Goal: Task Accomplishment & Management: Manage account settings

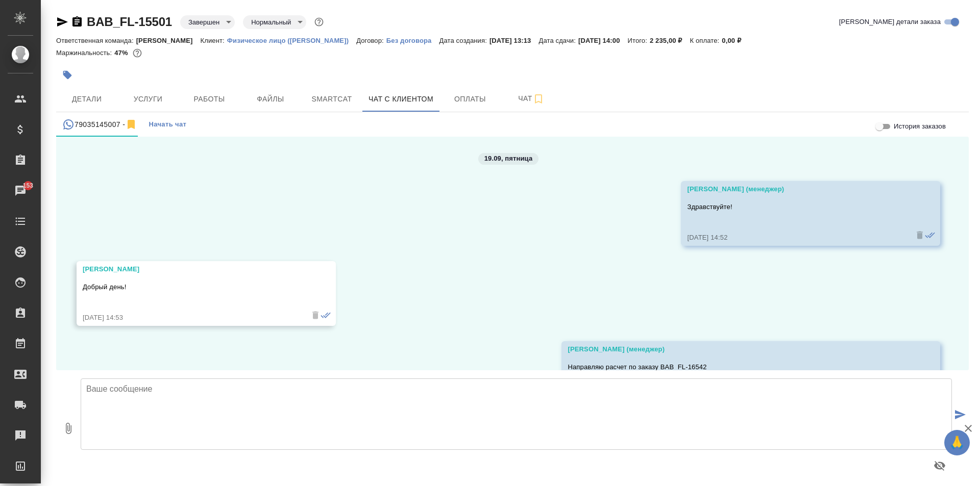
scroll to position [546, 0]
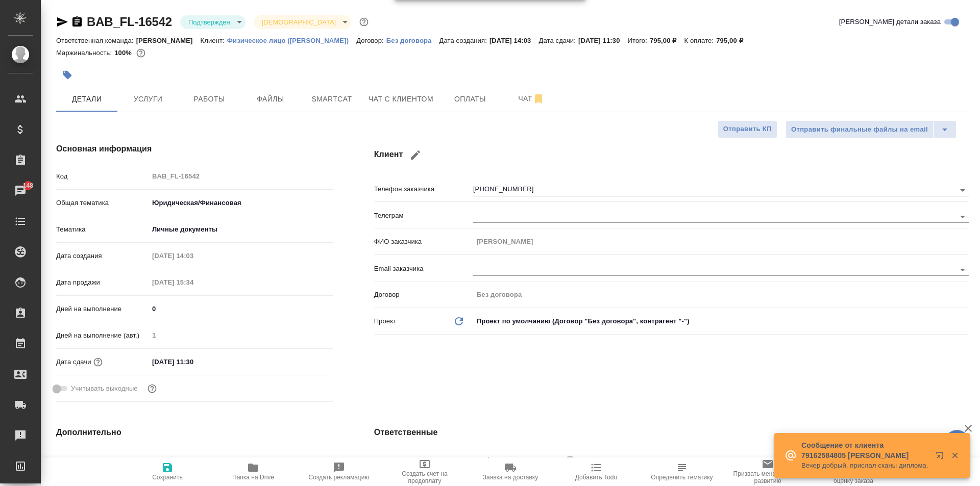
select select "RU"
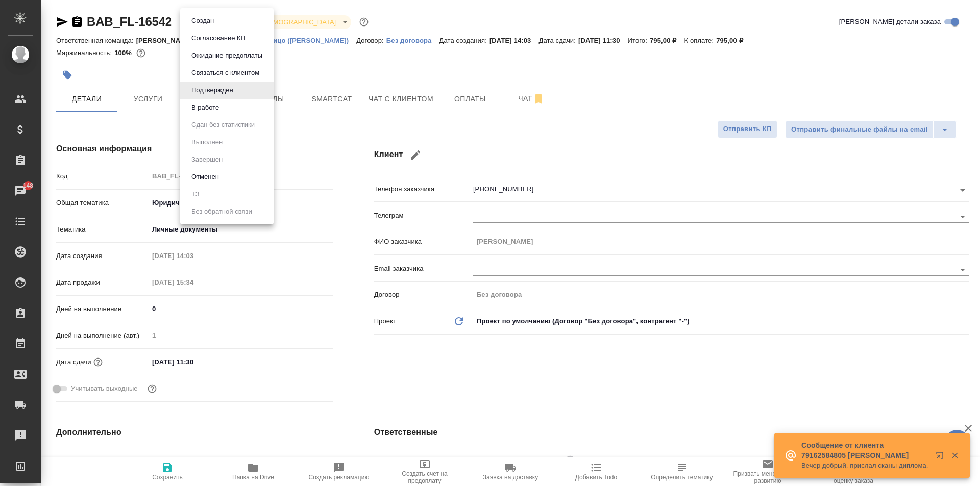
click at [210, 17] on body "🙏 .cls-1 fill:#fff; AWATERA Moskalets Alina Клиенты Спецификации Заказы 148 Чат…" at bounding box center [490, 243] width 980 height 486
click at [226, 103] on li "В работе" at bounding box center [226, 107] width 93 height 17
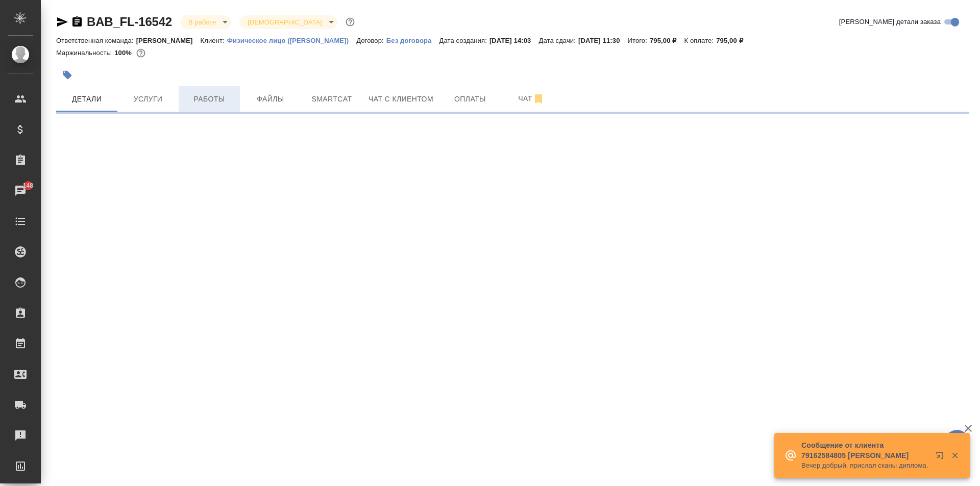
click at [228, 97] on span "Работы" at bounding box center [209, 99] width 49 height 13
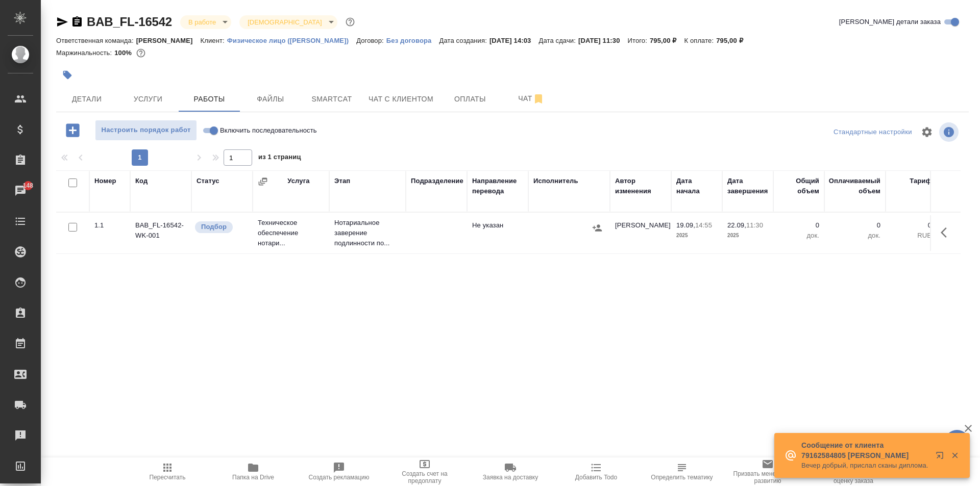
click at [421, 253] on tr "1.1 BAB_FL-16542-WK-001 Подбор Техническое обеспечение нотари... Нотариальное з…" at bounding box center [654, 233] width 1197 height 41
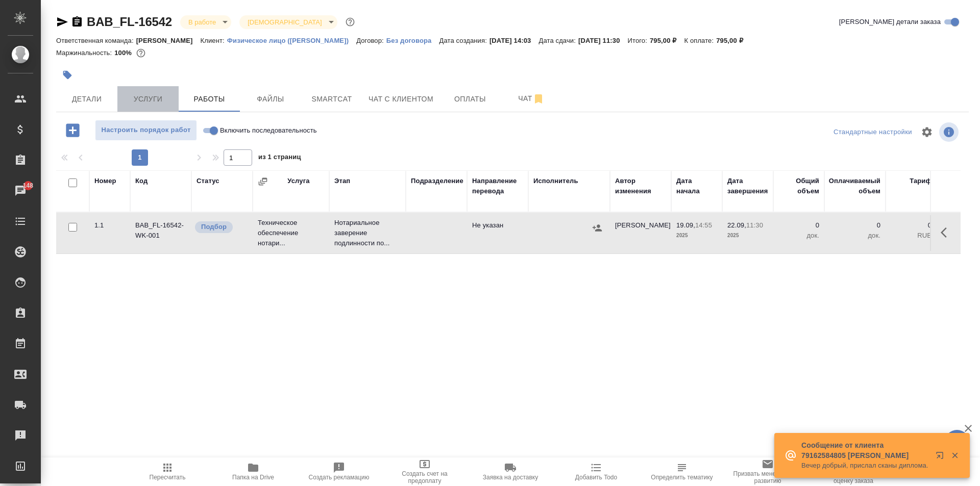
click at [139, 97] on span "Услуги" at bounding box center [148, 99] width 49 height 13
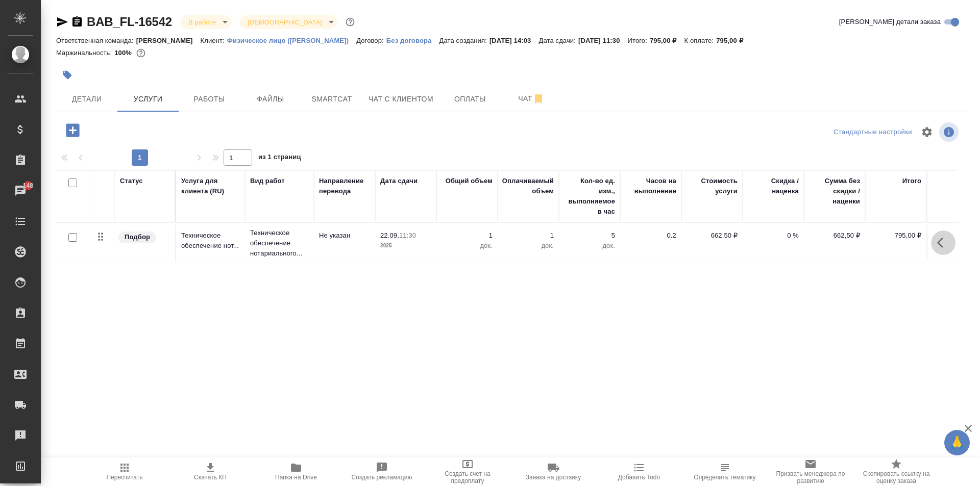
click at [937, 244] on icon "button" at bounding box center [943, 243] width 12 height 12
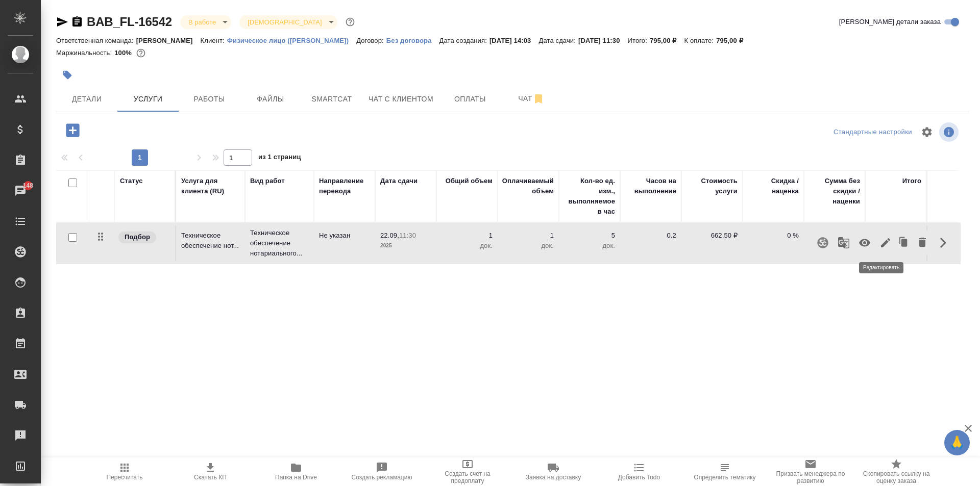
click at [881, 244] on icon "button" at bounding box center [885, 242] width 9 height 9
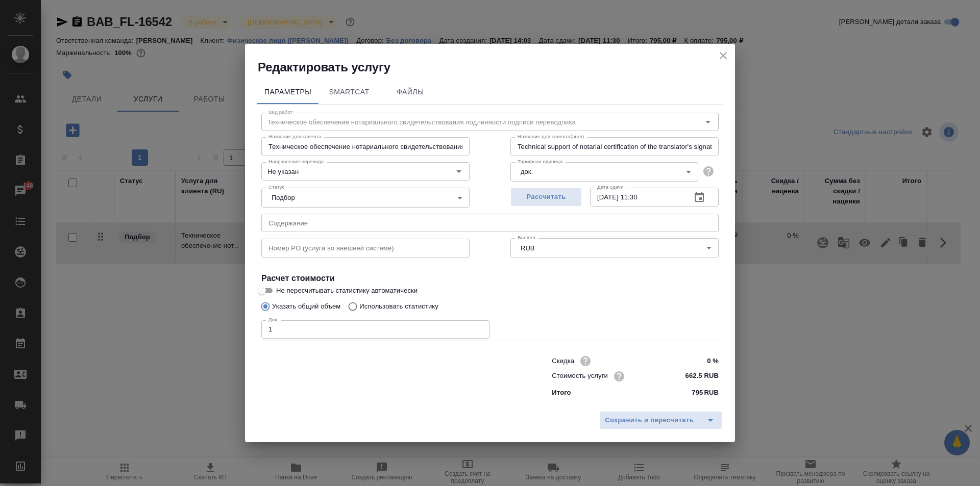
click at [335, 204] on body "🙏 .cls-1 fill:#fff; AWATERA Moskalets Alina Клиенты Спецификации Заказы 148 Чат…" at bounding box center [490, 243] width 980 height 486
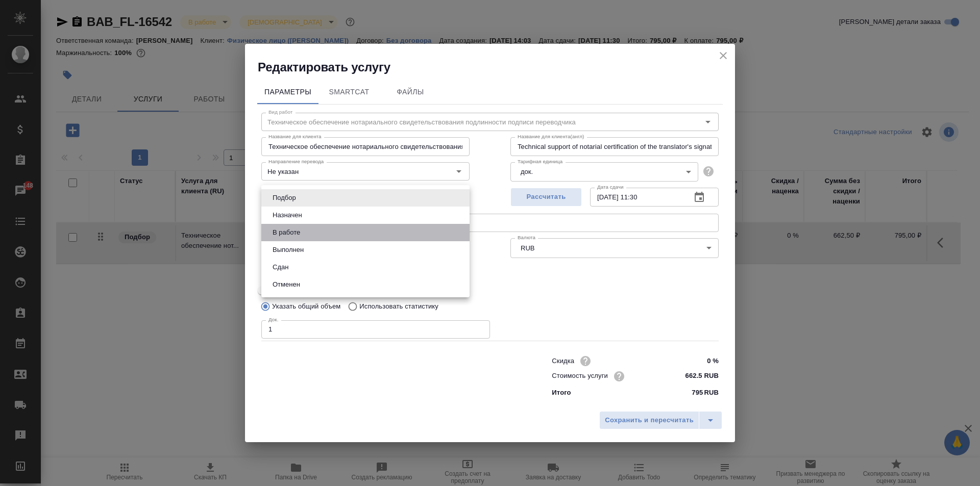
click at [313, 235] on li "В работе" at bounding box center [365, 232] width 208 height 17
type input "inProgress"
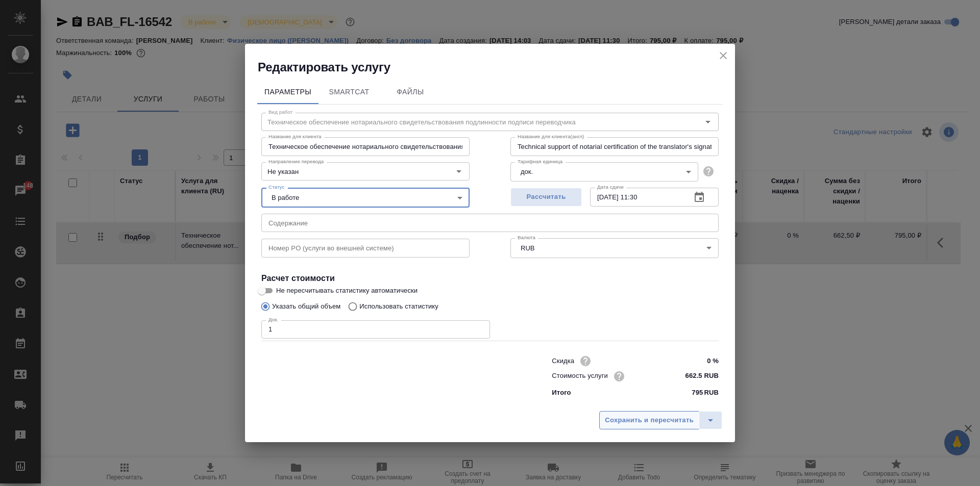
click at [626, 422] on span "Сохранить и пересчитать" at bounding box center [649, 421] width 89 height 12
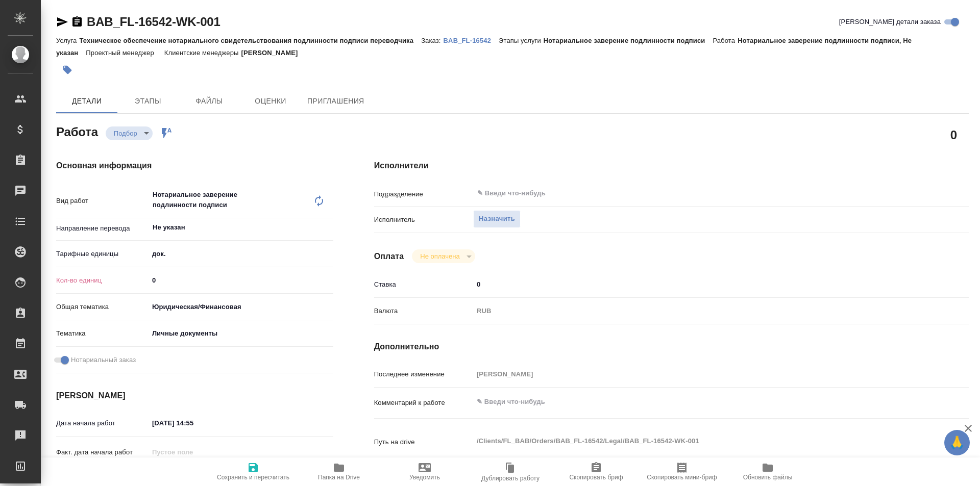
type textarea "x"
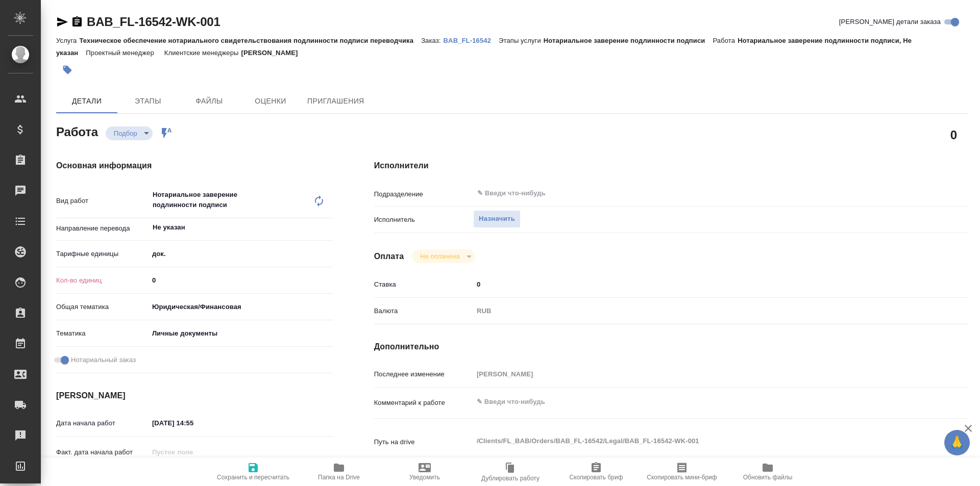
type textarea "x"
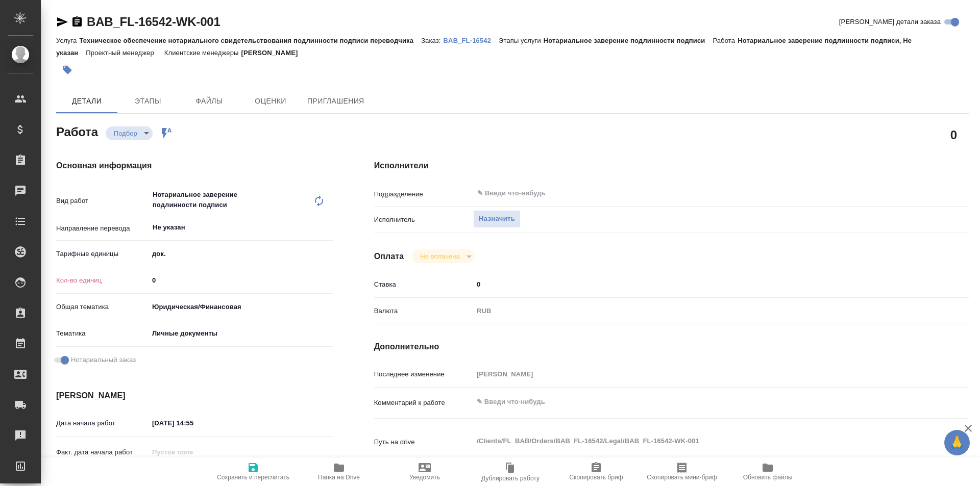
type textarea "x"
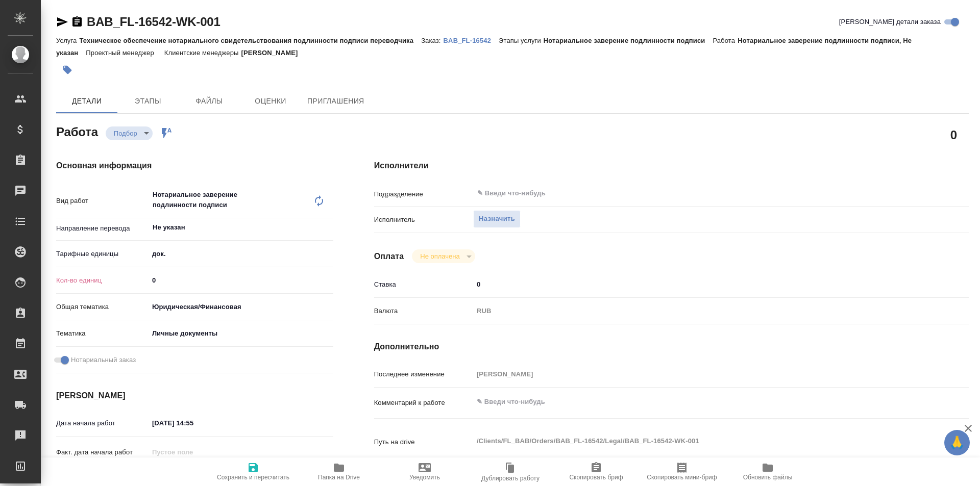
click at [187, 278] on input "0" at bounding box center [241, 280] width 185 height 15
type textarea "x"
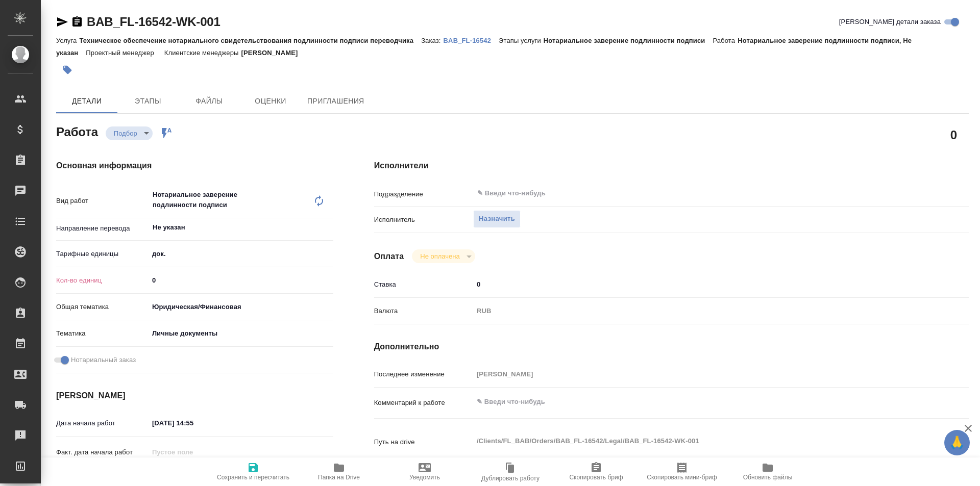
type textarea "x"
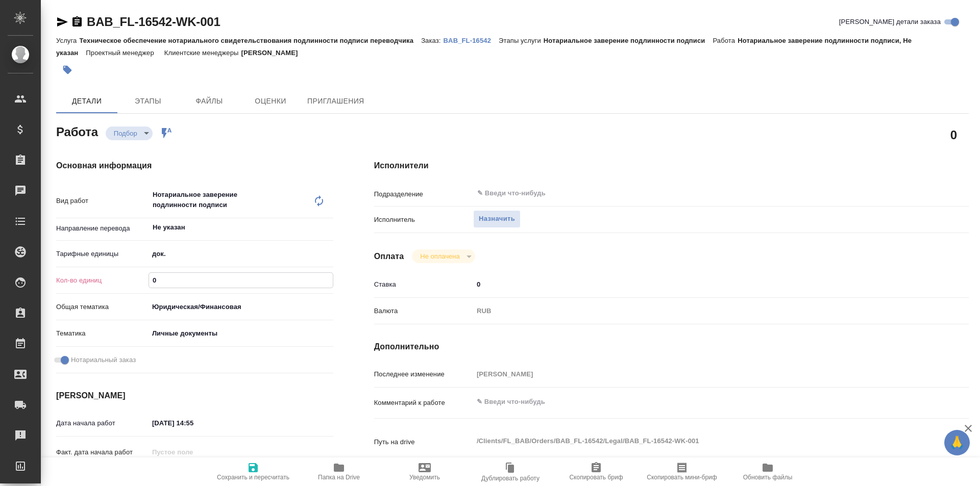
type textarea "x"
type input "1"
type textarea "x"
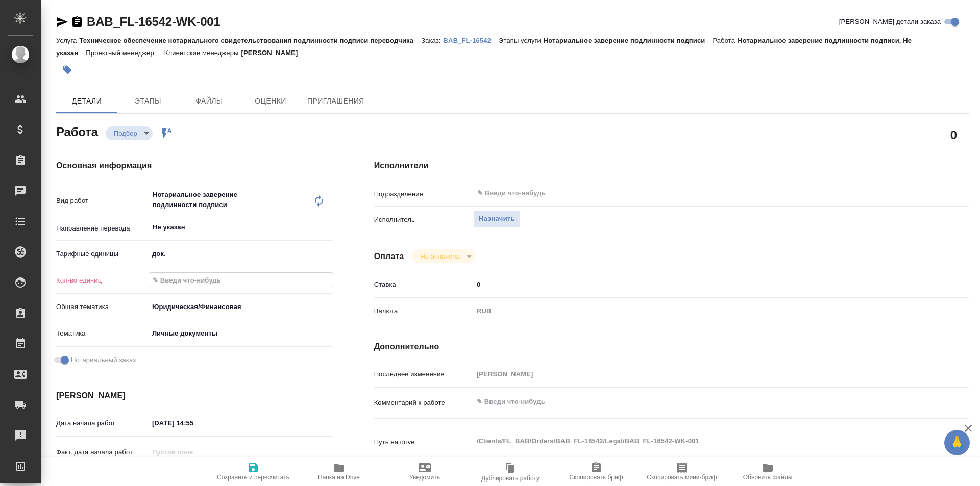
type textarea "x"
type input "1"
type textarea "x"
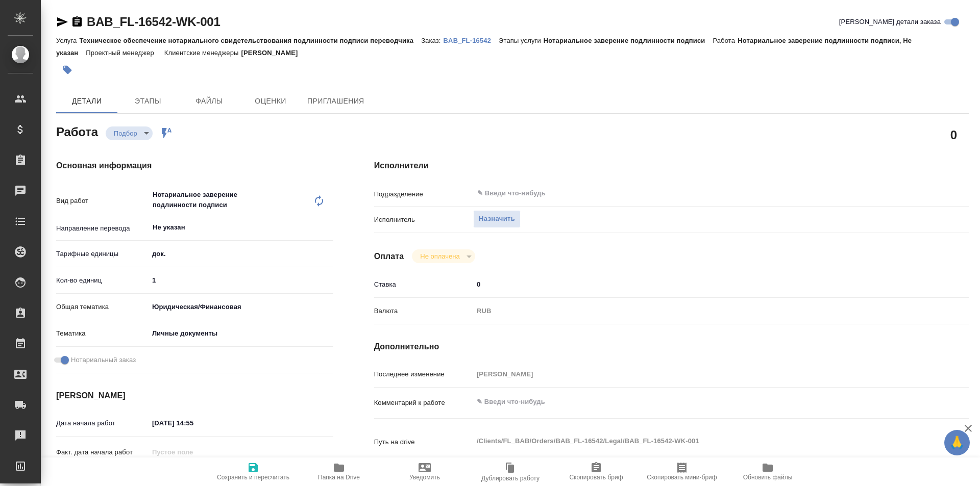
type textarea "x"
click at [262, 455] on div at bounding box center [241, 452] width 185 height 15
click at [257, 470] on icon "button" at bounding box center [253, 467] width 9 height 9
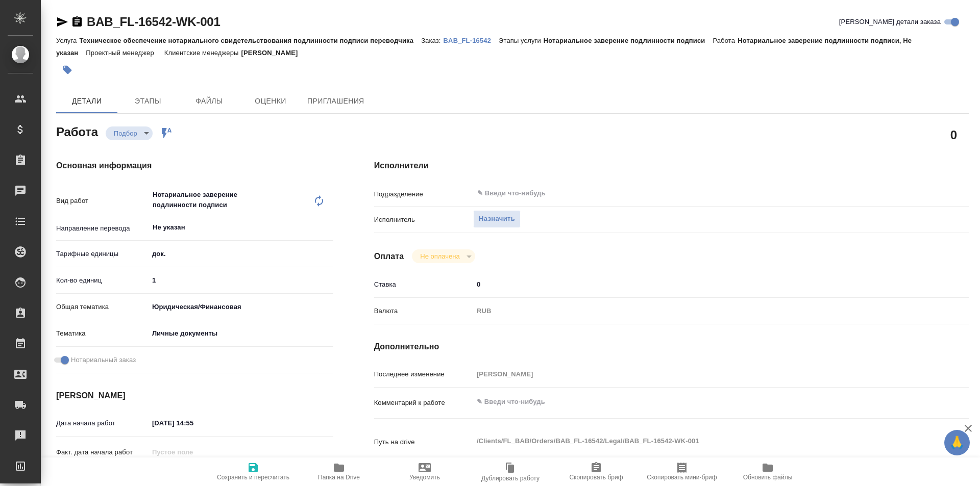
type textarea "x"
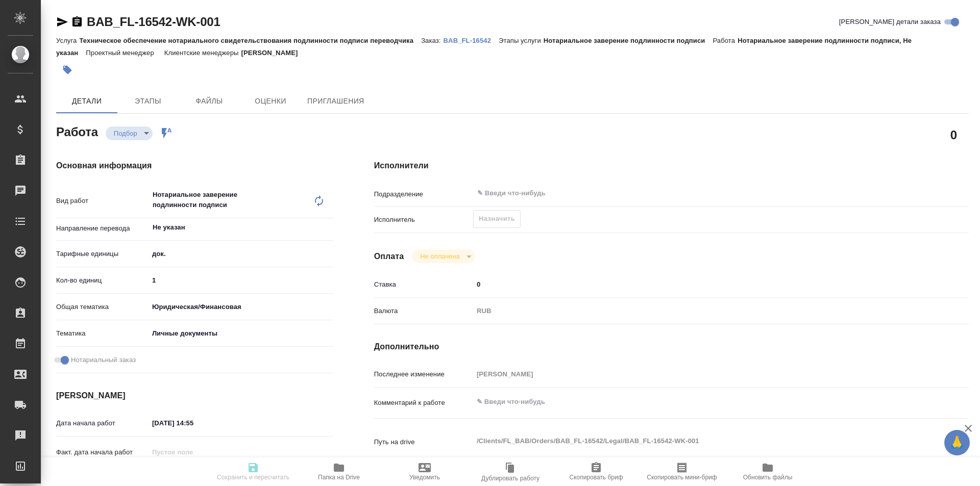
type textarea "x"
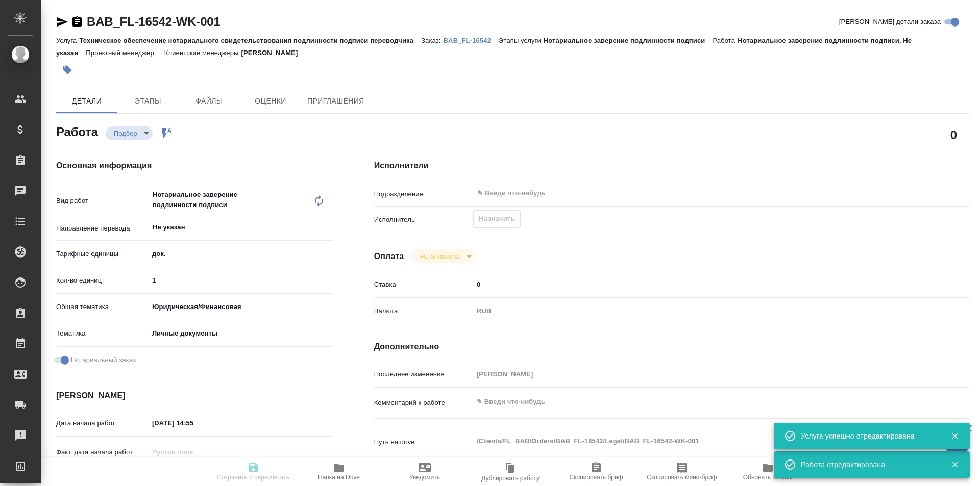
type input "recruiting"
type textarea "Нотариальное заверение подлинности подписи"
type textarea "x"
type input "Не указан"
type input "5a8b1489cc6b4906c91bfd8b"
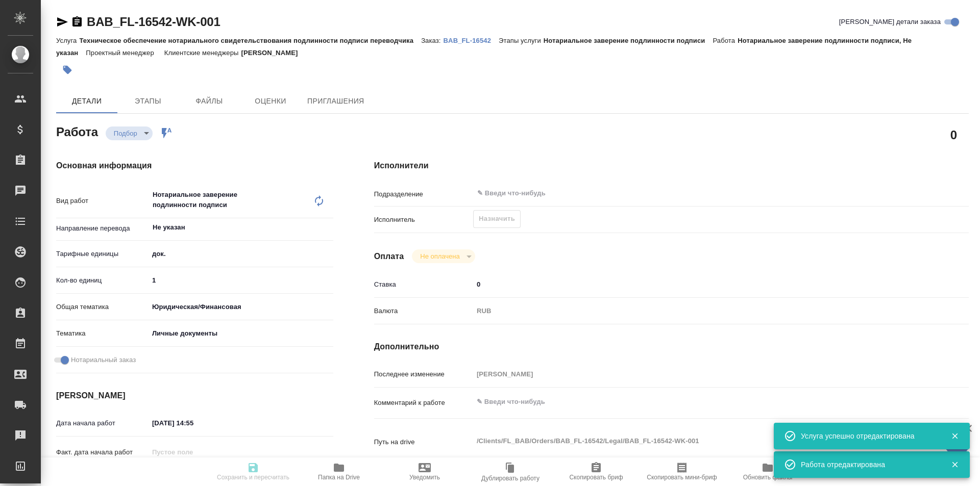
type input "1"
type input "yr-fn"
type input "5a8b8b956a9677013d343cfe"
checkbox input "true"
type input "19.09.2025 14:55"
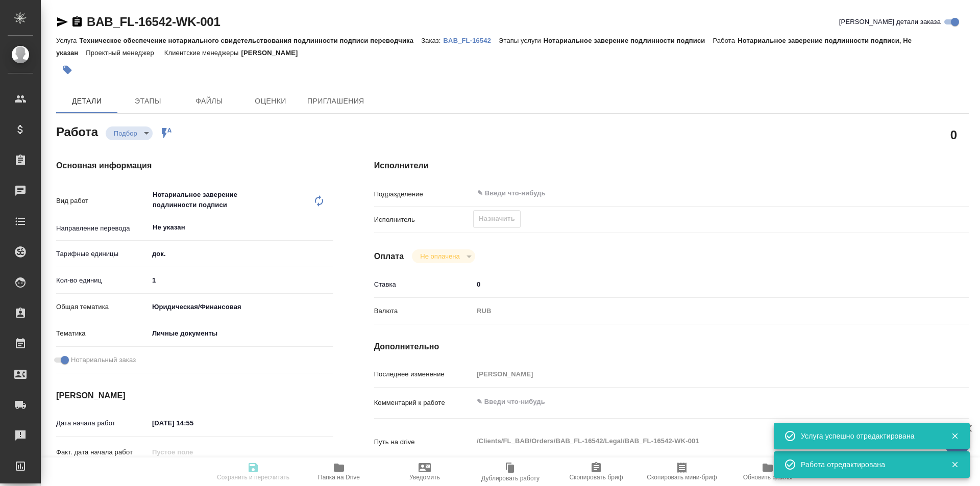
type input "22.09.2025 11:30"
type input "notPayed"
type input "0"
type input "RUB"
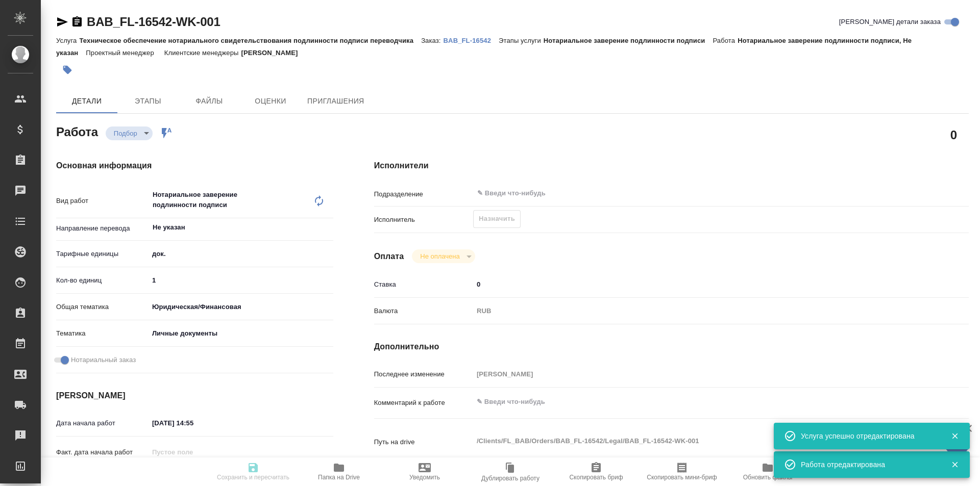
type input "Москалец Алина"
type textarea "x"
type textarea "/Clients/FL_BAB/Orders/BAB_FL-16542/Legal/BAB_FL-16542-WK-001"
type textarea "x"
type input "BAB_FL-16542"
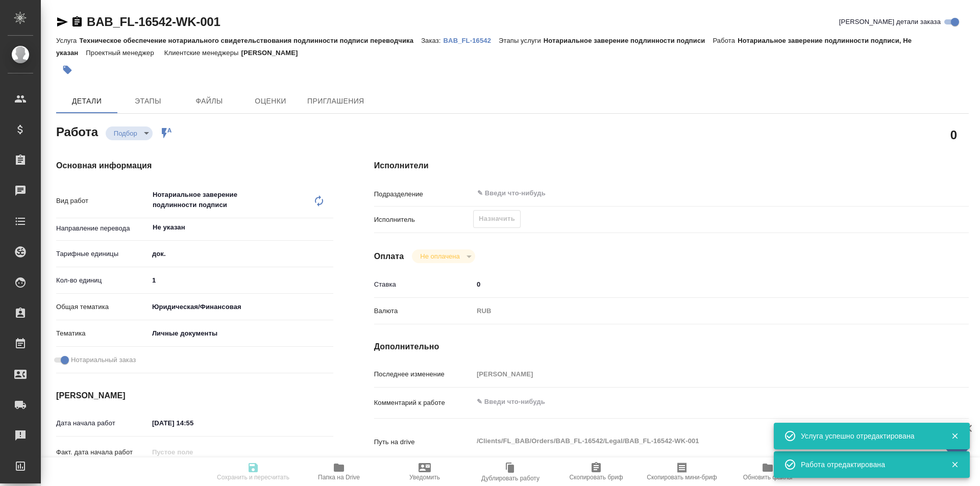
type input "Техническое обеспечение нотариального свидетельствования подлинности подписи пе…"
type input "Нотариальное заверение подлинности подписи"
type input "Москалец Алина"
type input "/Clients/FL_BAB/Orders/BAB_FL-16542"
type textarea "x"
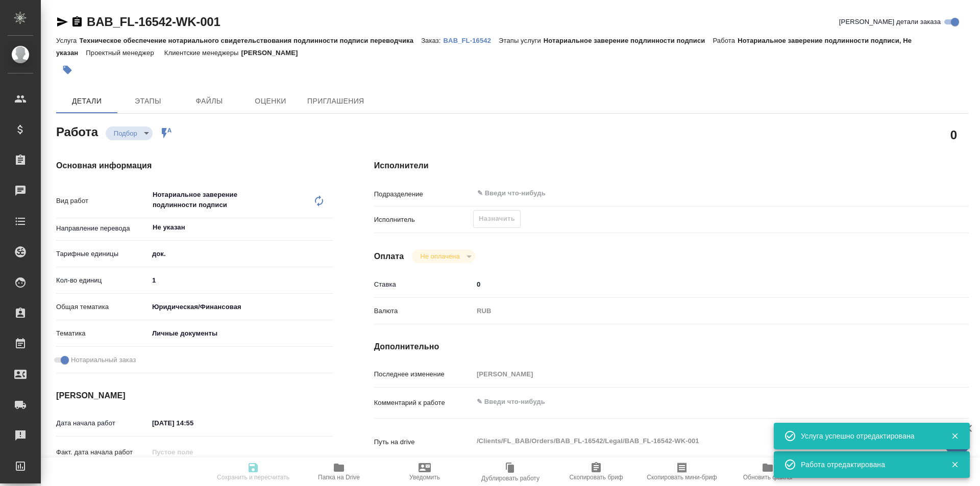
type textarea "заверить старый наш перевод"
type textarea "x"
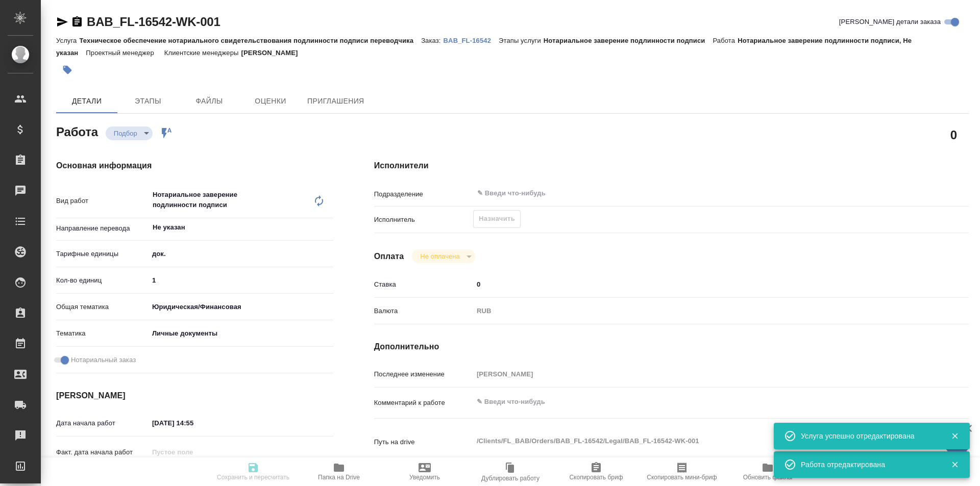
type textarea "x"
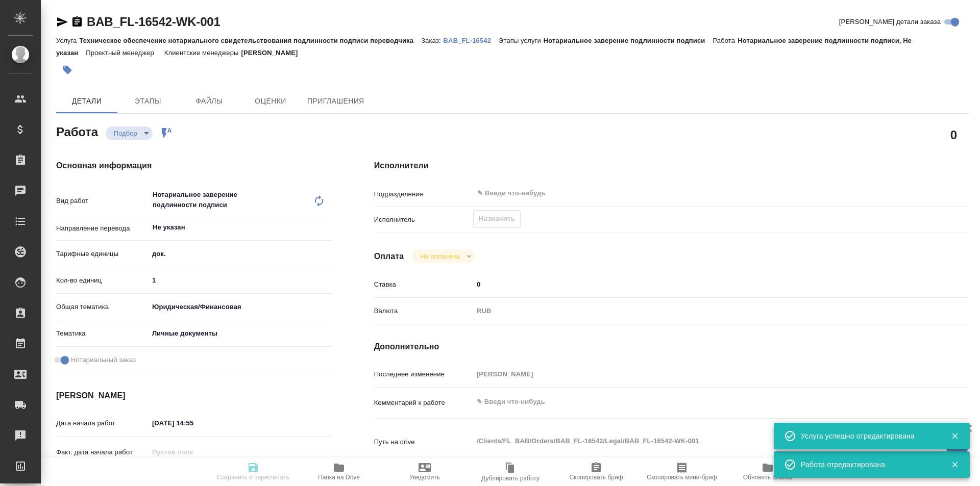
type textarea "x"
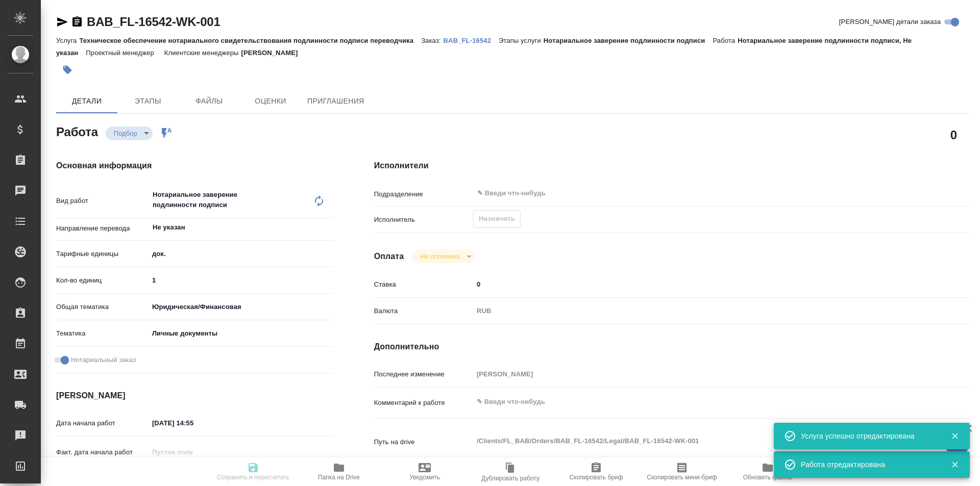
type textarea "x"
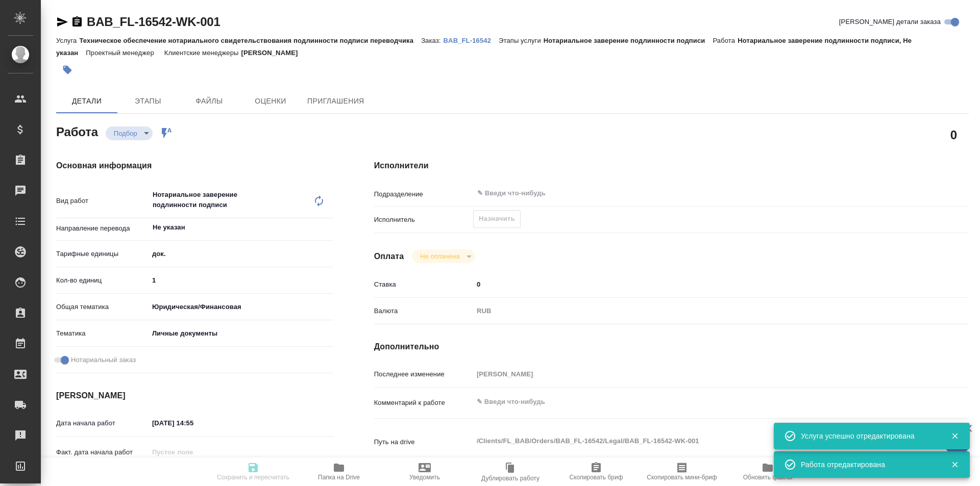
type textarea "x"
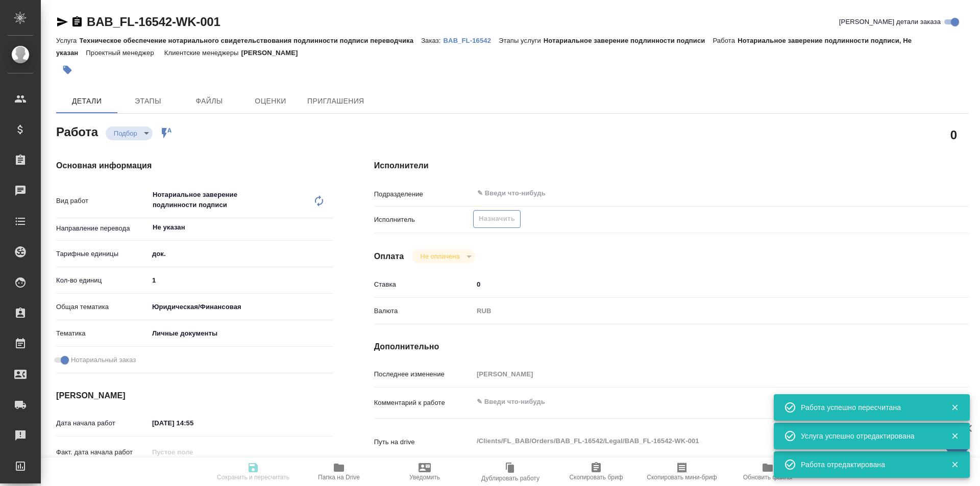
type input "recruiting"
type textarea "Нотариальное заверение подлинности подписи"
type textarea "x"
type input "Не указан"
type input "5a8b1489cc6b4906c91bfd8b"
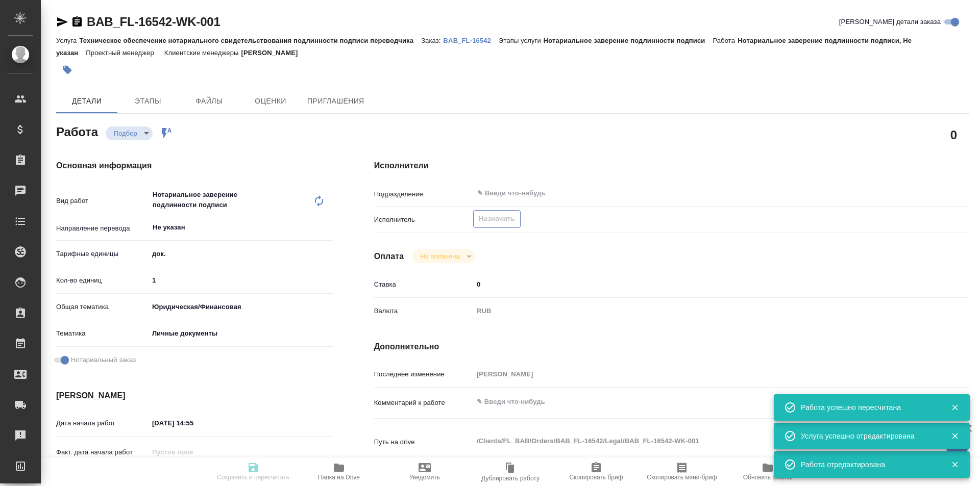
type input "1"
type input "yr-fn"
type input "5a8b8b956a9677013d343cfe"
checkbox input "true"
type input "19.09.2025 14:55"
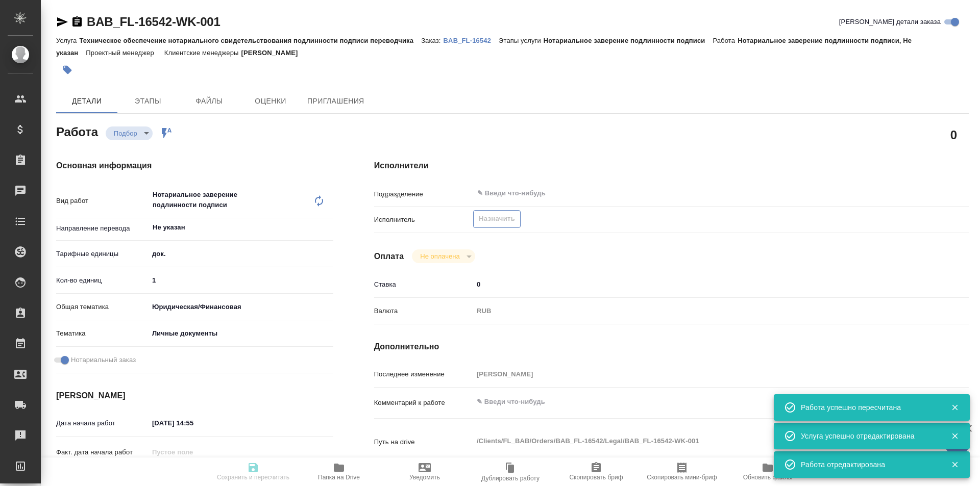
type input "22.09.2025 11:30"
type input "notPayed"
type input "0"
type input "RUB"
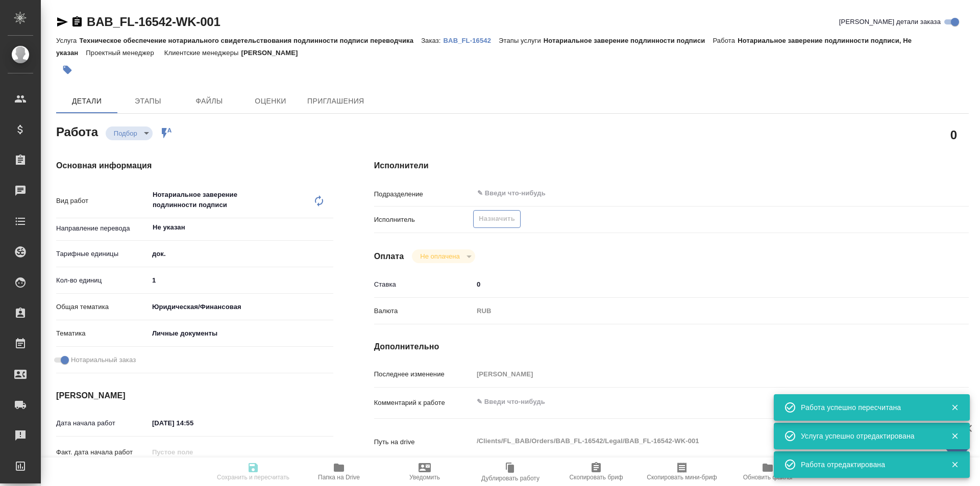
type input "Москалец Алина"
type textarea "x"
type textarea "/Clients/FL_BAB/Orders/BAB_FL-16542/Legal/BAB_FL-16542-WK-001"
type textarea "x"
type input "BAB_FL-16542"
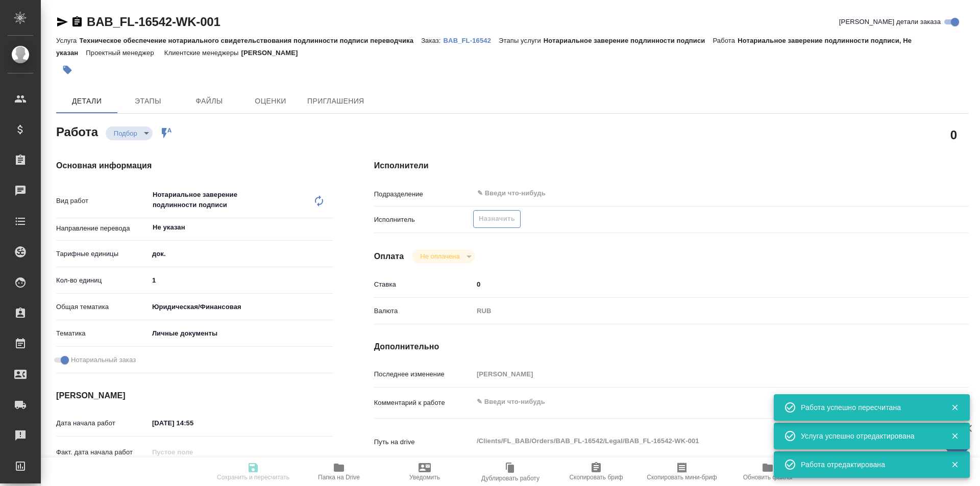
type input "Техническое обеспечение нотариального свидетельствования подлинности подписи пе…"
type input "Нотариальное заверение подлинности подписи"
type input "Москалец Алина"
type input "/Clients/FL_BAB/Orders/BAB_FL-16542"
type textarea "x"
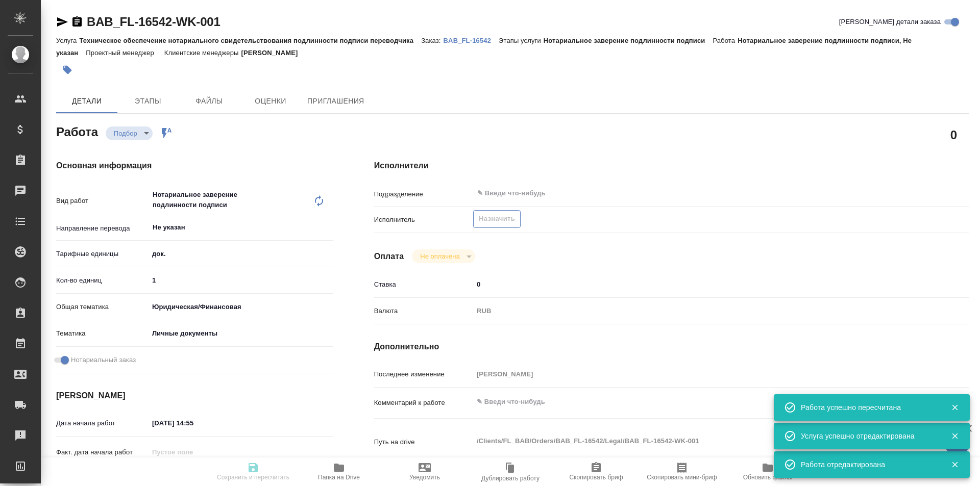
type textarea "заверить старый наш перевод"
type textarea "x"
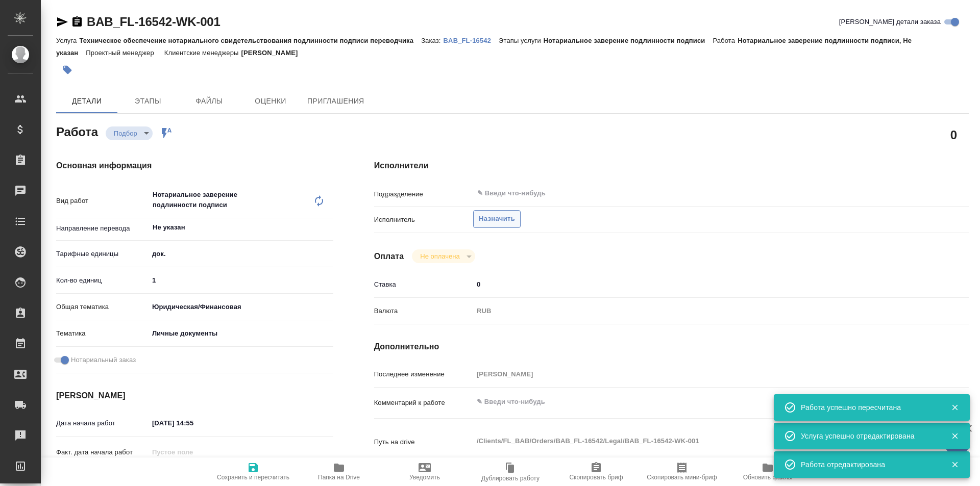
type textarea "x"
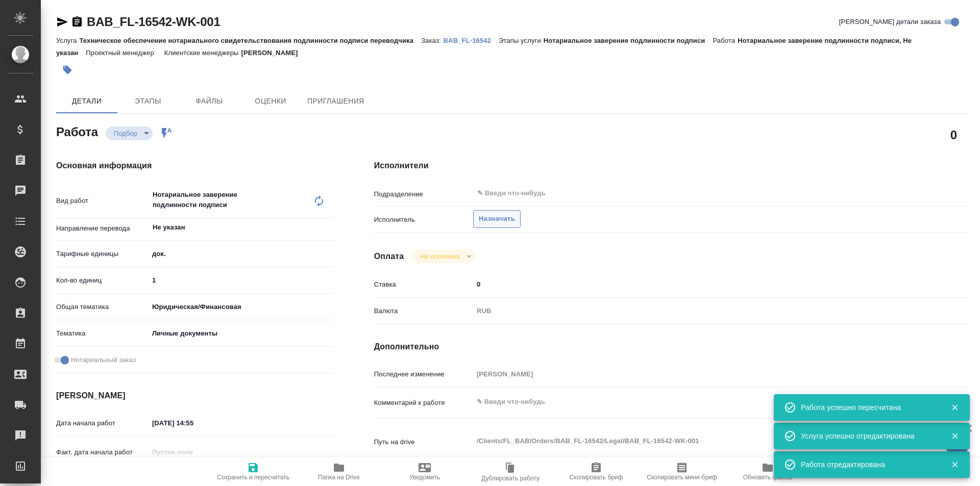
type textarea "x"
click at [498, 221] on span "Назначить" at bounding box center [497, 219] width 36 height 12
type textarea "x"
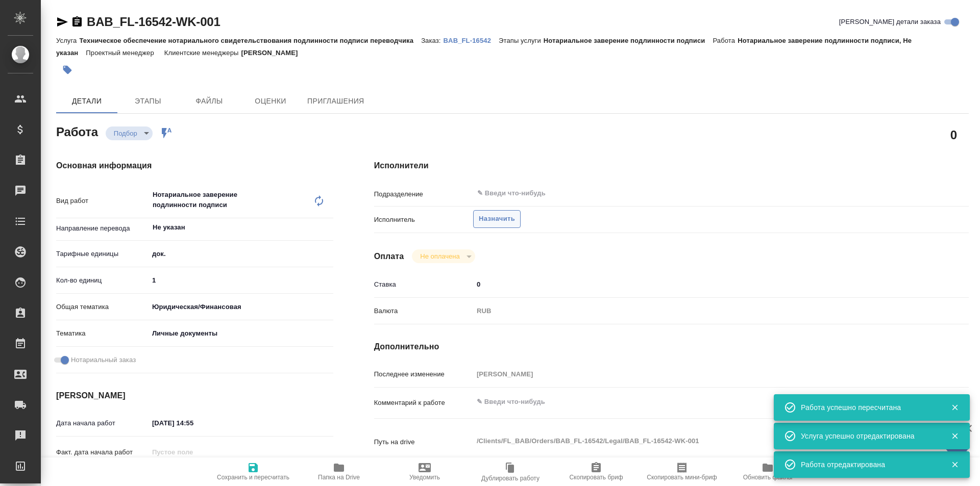
type textarea "x"
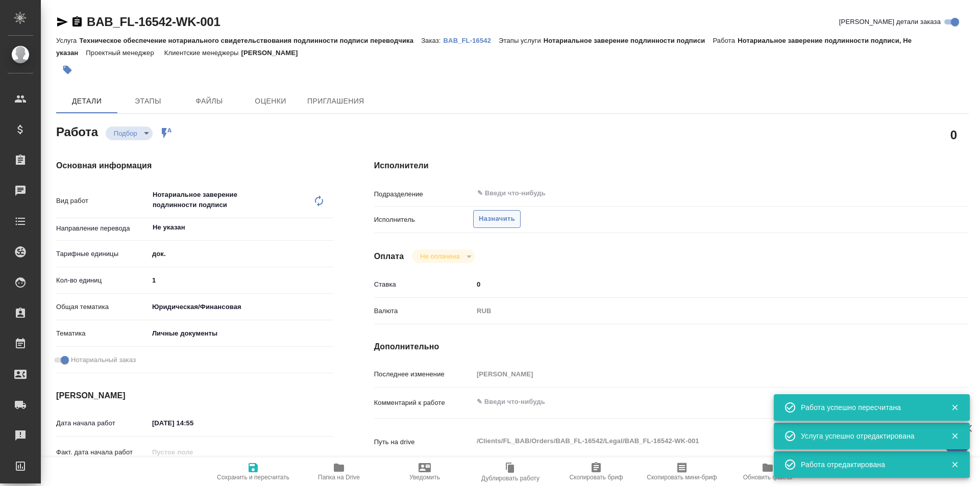
type textarea "x"
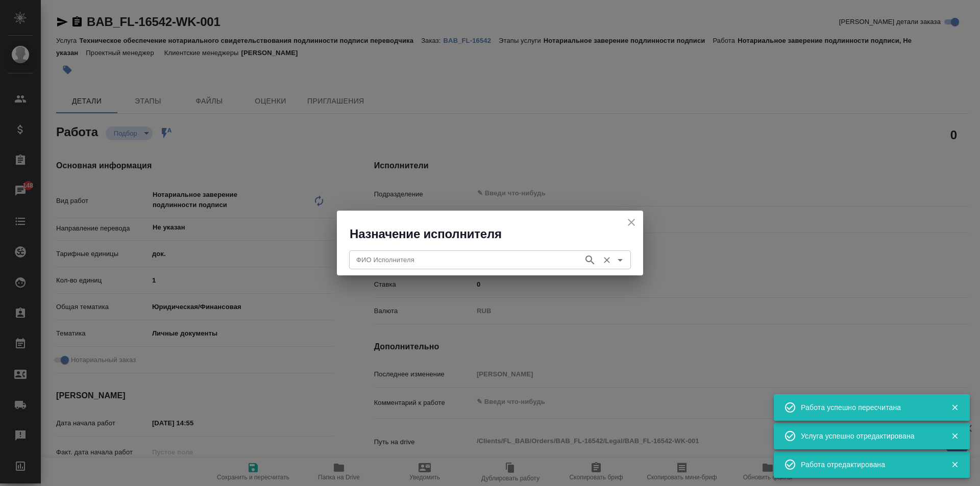
click at [466, 266] on div "ФИО Исполнителя" at bounding box center [490, 260] width 282 height 18
type textarea "x"
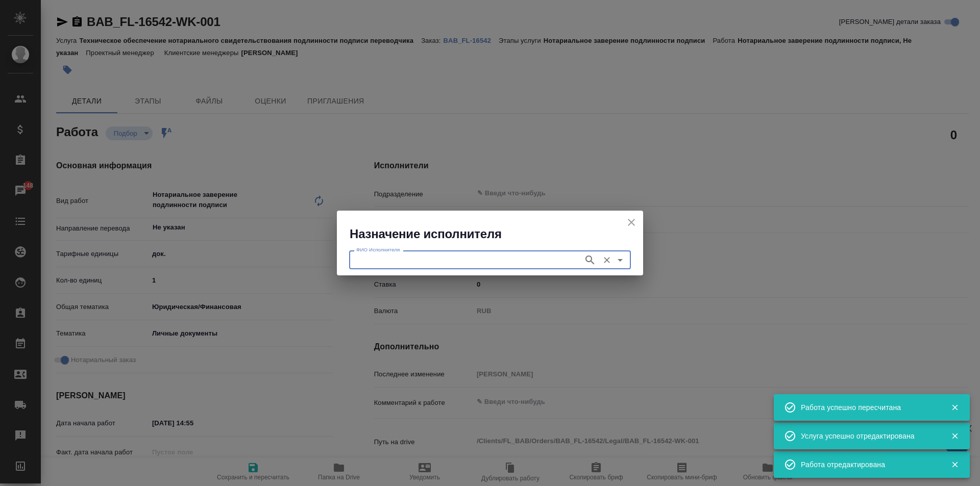
type textarea "x"
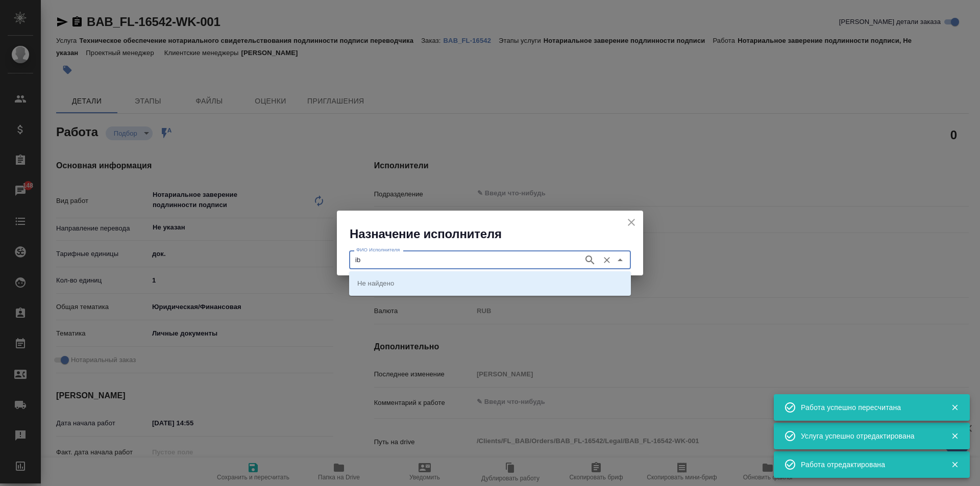
type input "i"
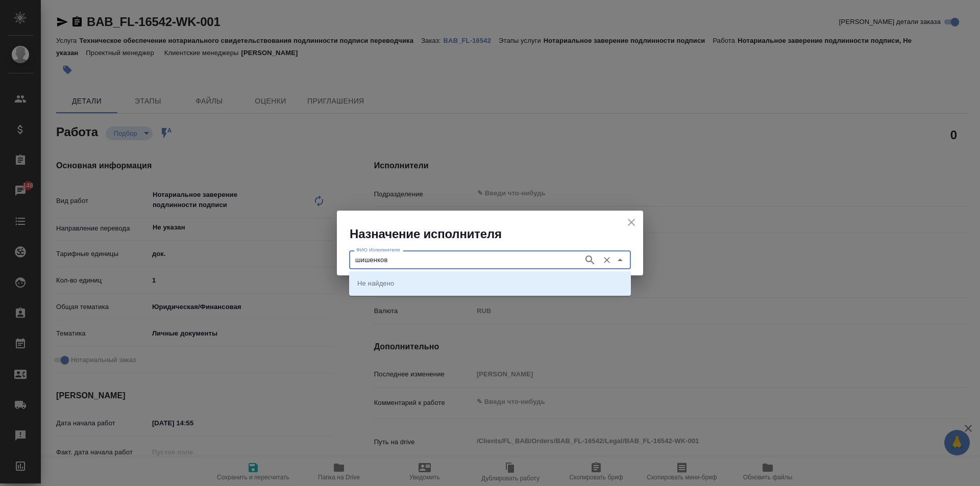
type input "шишенков"
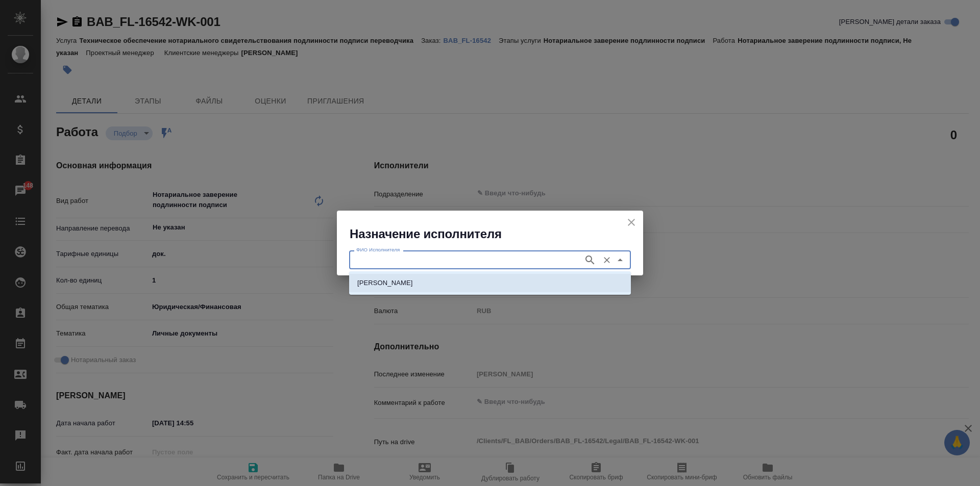
click at [413, 279] on p "НОТАРИУС Шишенков Леонид Васильевич" at bounding box center [385, 283] width 56 height 10
type input "НОТАРИУС Шишенков Леонид Васильевич"
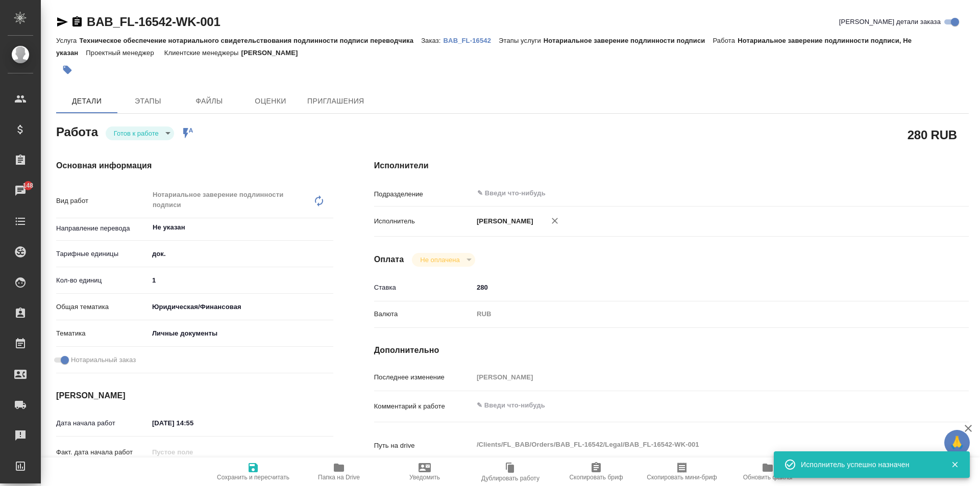
type textarea "x"
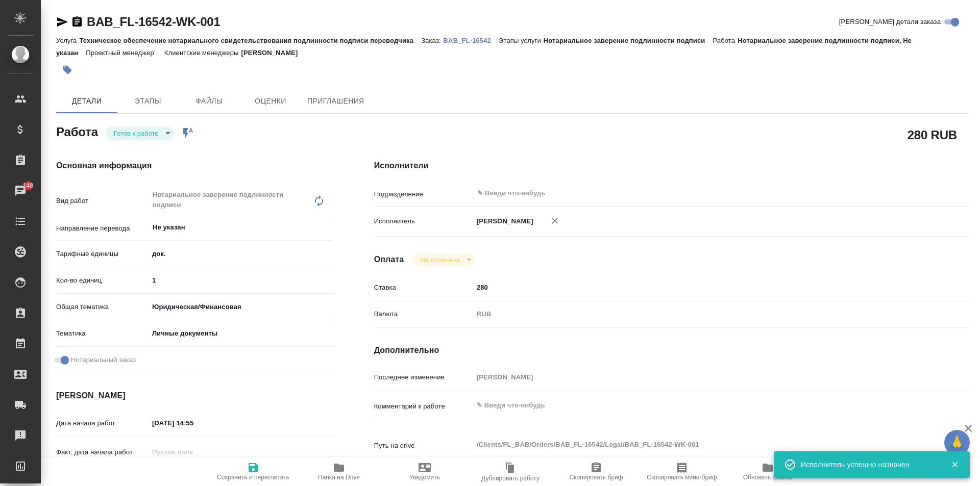
type textarea "x"
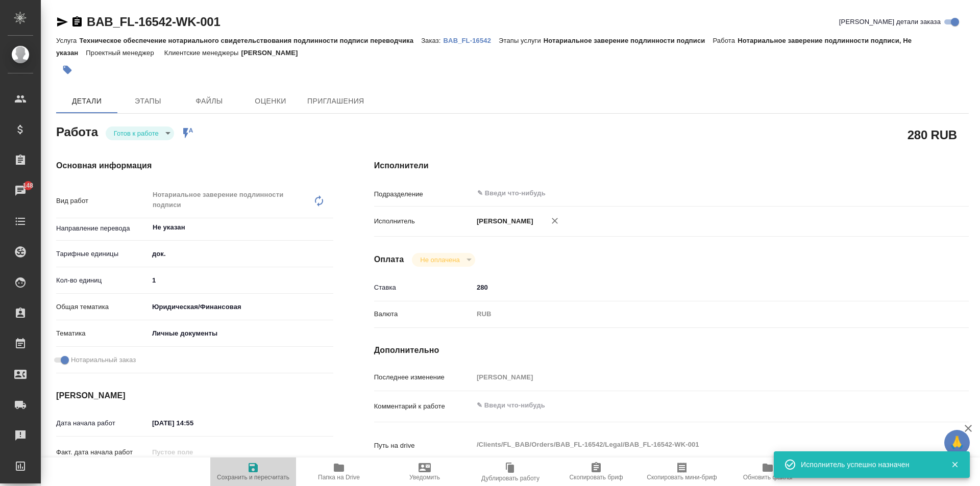
click at [247, 474] on span "Сохранить и пересчитать" at bounding box center [253, 471] width 74 height 19
type textarea "x"
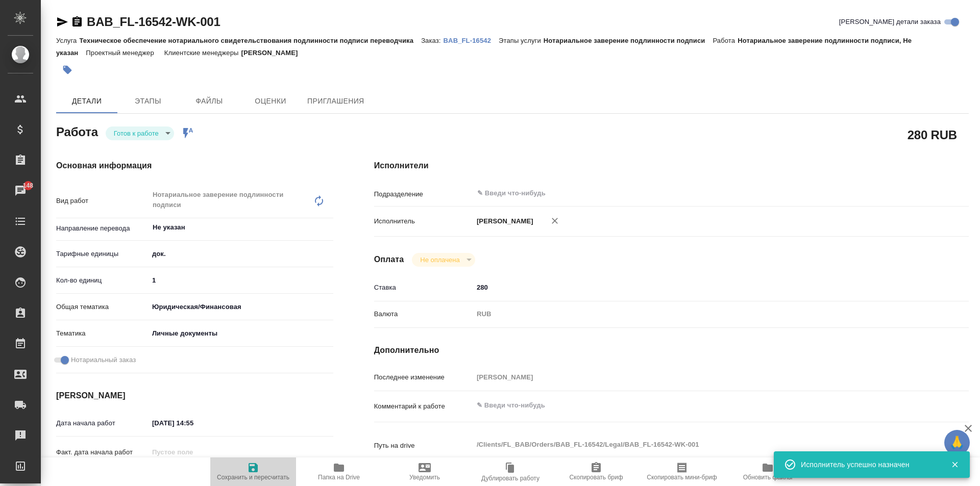
type textarea "x"
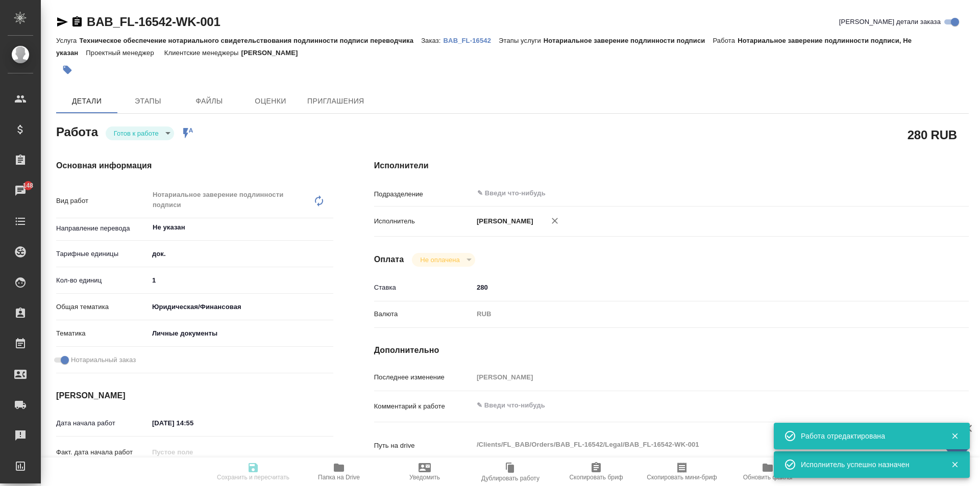
type textarea "x"
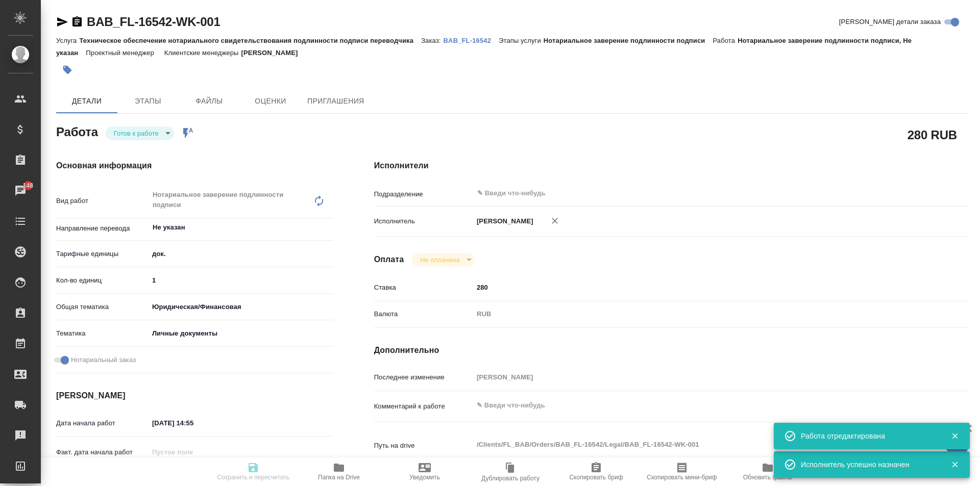
type textarea "x"
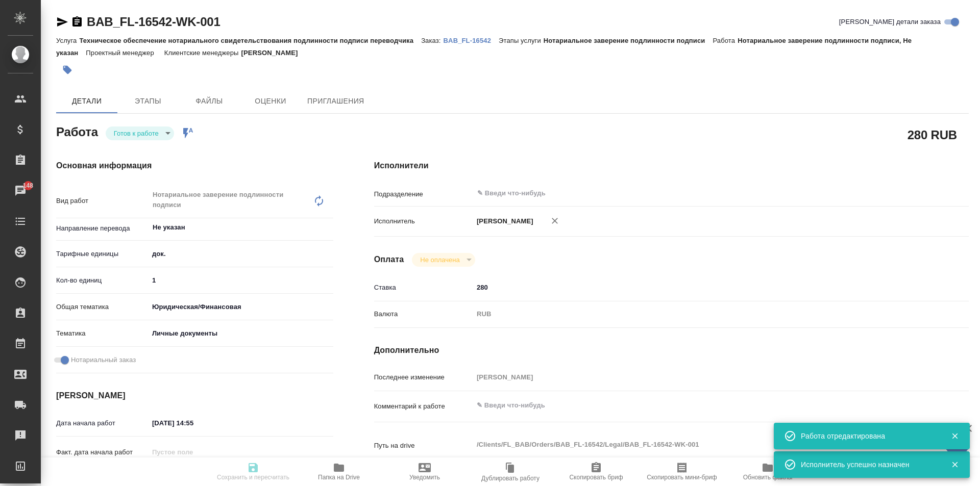
type input "readyForWork"
type textarea "Нотариальное заверение подлинности подписи"
type textarea "x"
type input "Не указан"
type input "5a8b1489cc6b4906c91bfd8b"
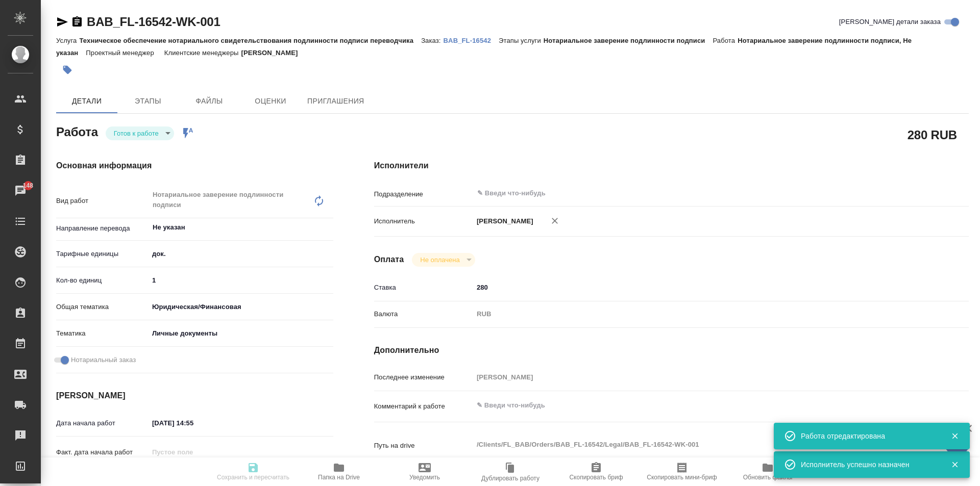
type input "1"
type input "yr-fn"
type input "5a8b8b956a9677013d343cfe"
checkbox input "true"
type input "19.09.2025 14:55"
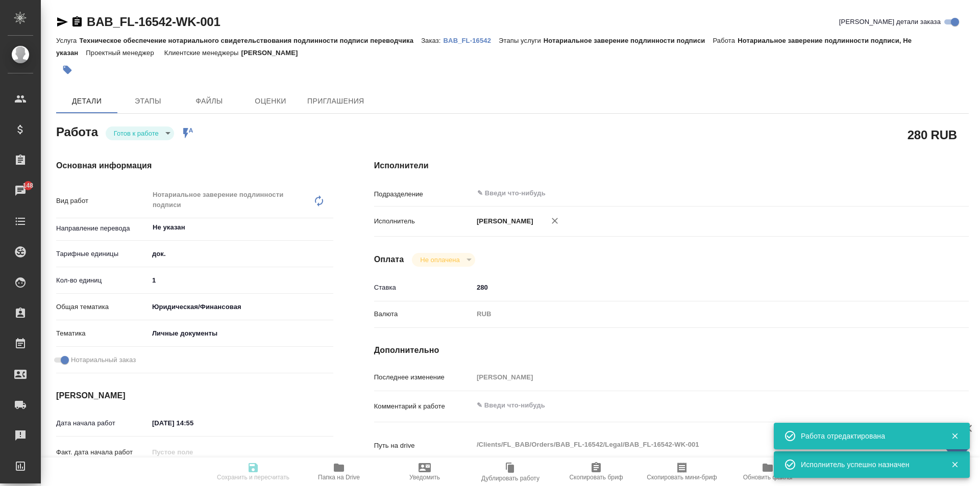
type input "22.09.2025 11:30"
type input "notPayed"
type input "280"
type input "RUB"
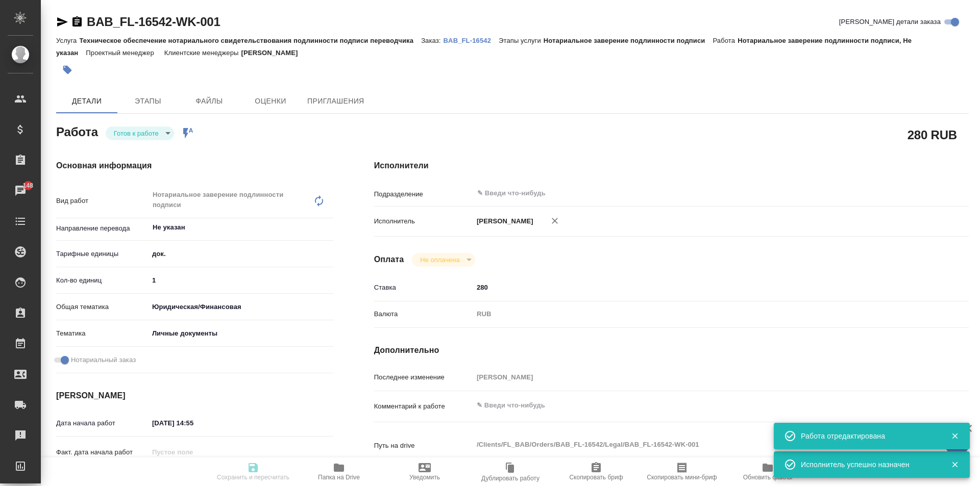
type input "Москалец Алина"
type textarea "x"
type textarea "/Clients/FL_BAB/Orders/BAB_FL-16542/Legal/BAB_FL-16542-WK-001"
type textarea "x"
type input "BAB_FL-16542"
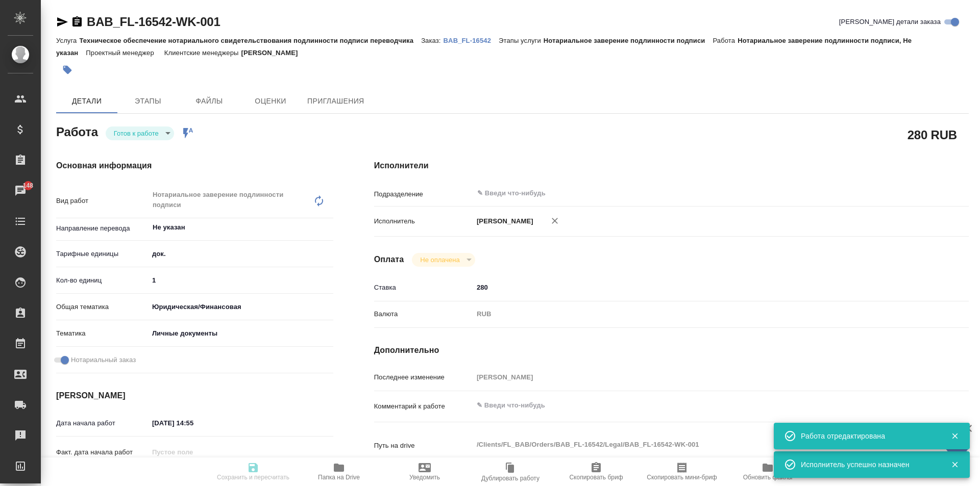
type input "Техническое обеспечение нотариального свидетельствования подлинности подписи пе…"
type input "Нотариальное заверение подлинности подписи"
type input "Москалец Алина"
type input "/Clients/FL_BAB/Orders/BAB_FL-16542"
type textarea "x"
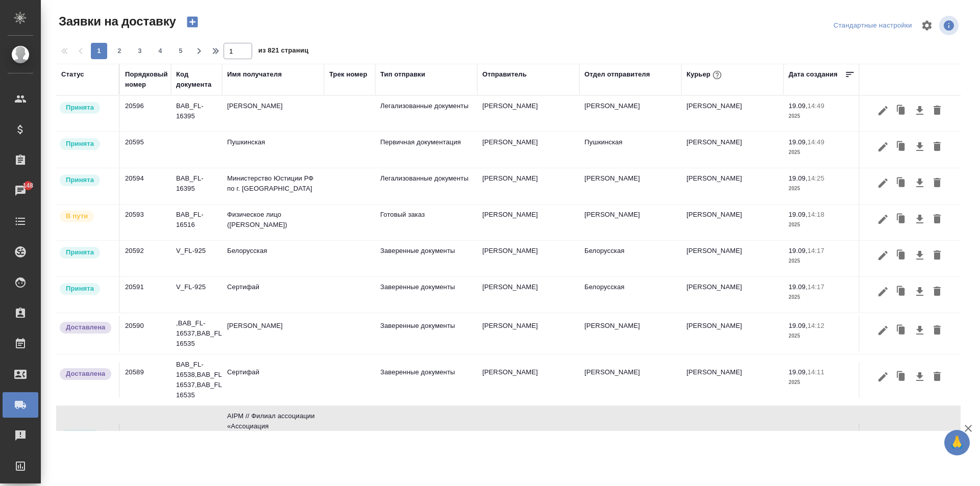
click at [500, 218] on td "[PERSON_NAME]" at bounding box center [528, 223] width 102 height 36
click at [500, 218] on td "Москалец Алина" at bounding box center [528, 223] width 102 height 36
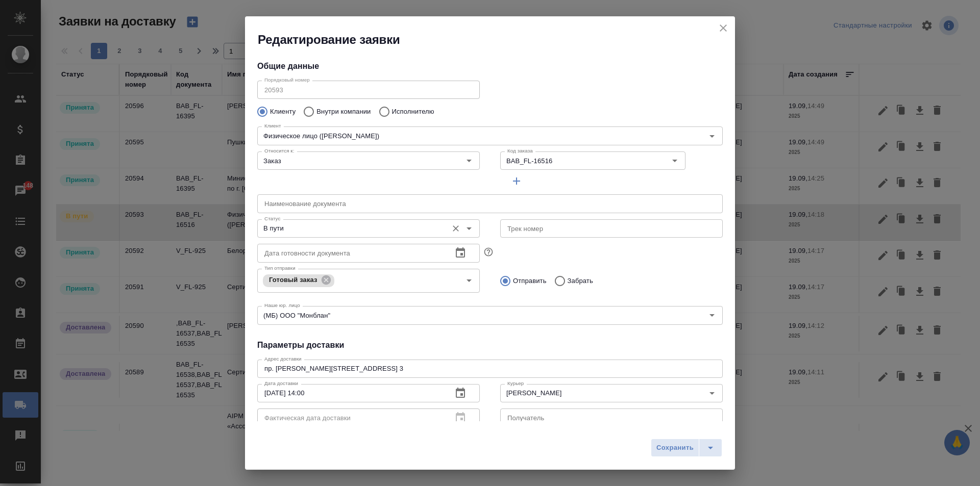
click at [314, 225] on input "В пути" at bounding box center [351, 229] width 182 height 12
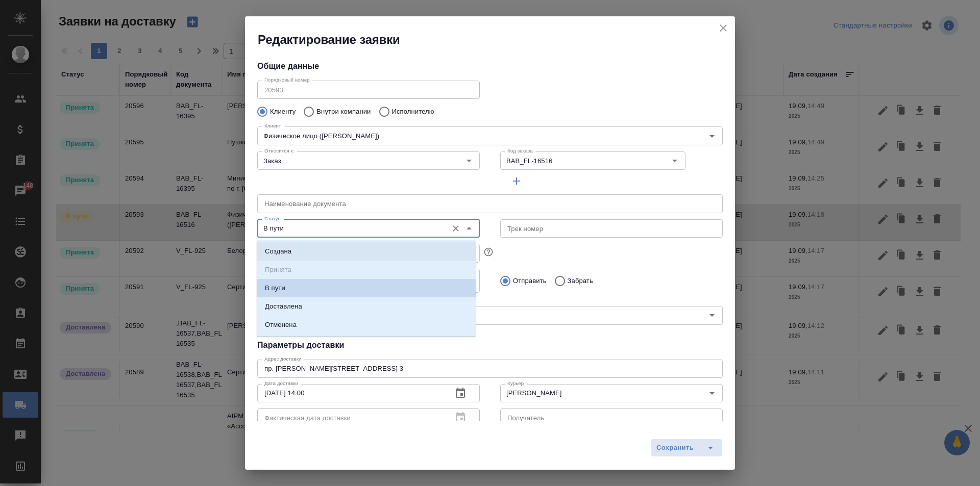
type input "Lina Shaar"
click at [305, 312] on li "Доставлена" at bounding box center [366, 307] width 219 height 18
type input "Доставлена"
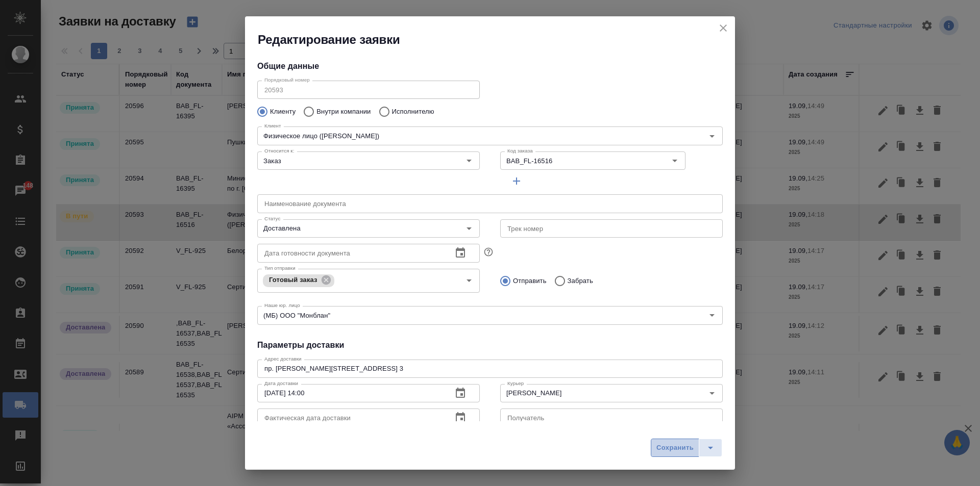
click at [663, 444] on span "Сохранить" at bounding box center [674, 449] width 37 height 12
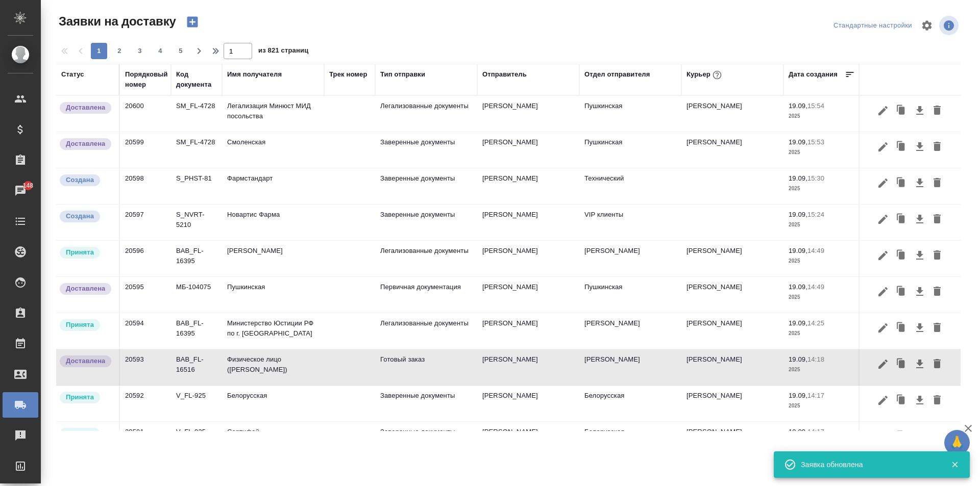
click at [303, 331] on td "Министерство Юстиции РФ по г. Москве" at bounding box center [273, 331] width 102 height 36
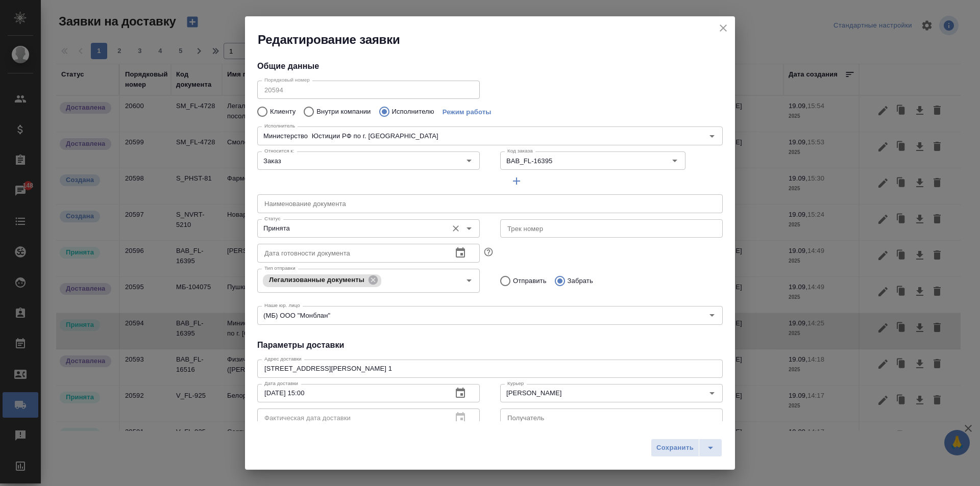
click at [463, 234] on icon "Open" at bounding box center [469, 229] width 12 height 12
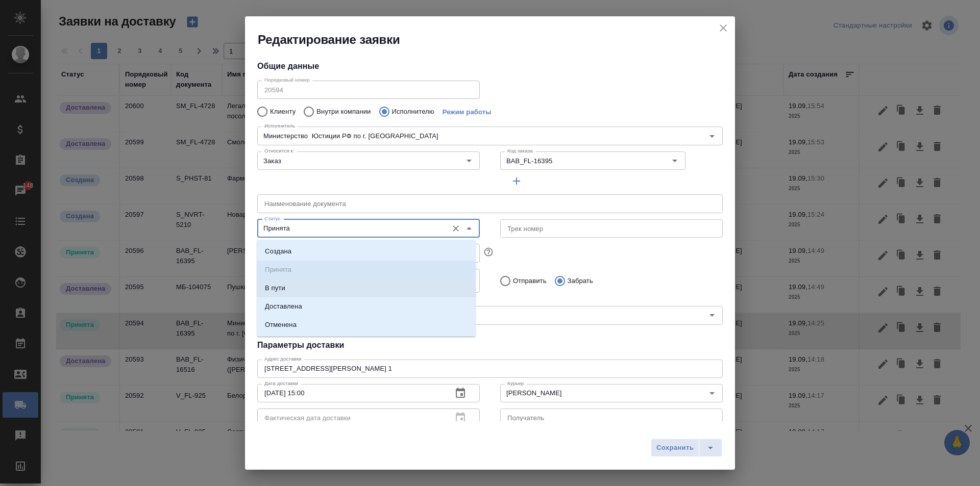
click at [300, 290] on li "В пути" at bounding box center [366, 288] width 219 height 18
type input "В пути"
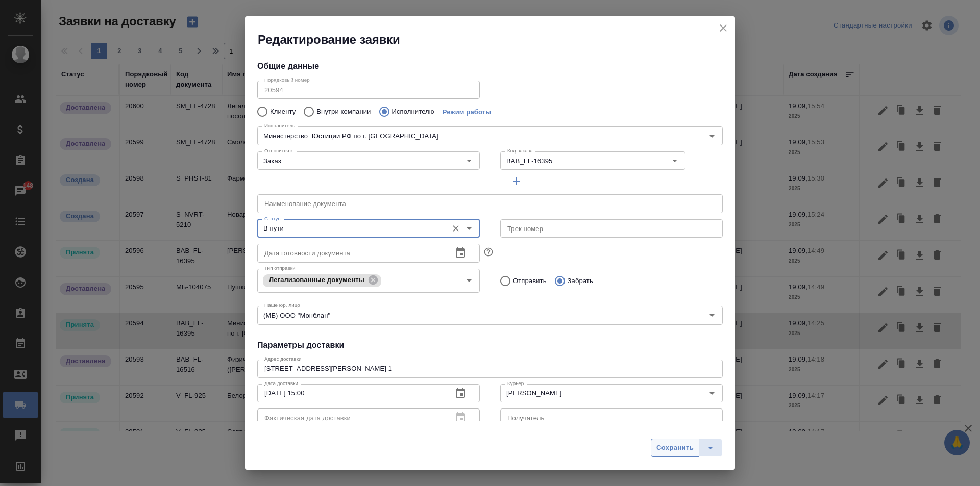
click at [670, 455] on button "Сохранить" at bounding box center [675, 448] width 48 height 18
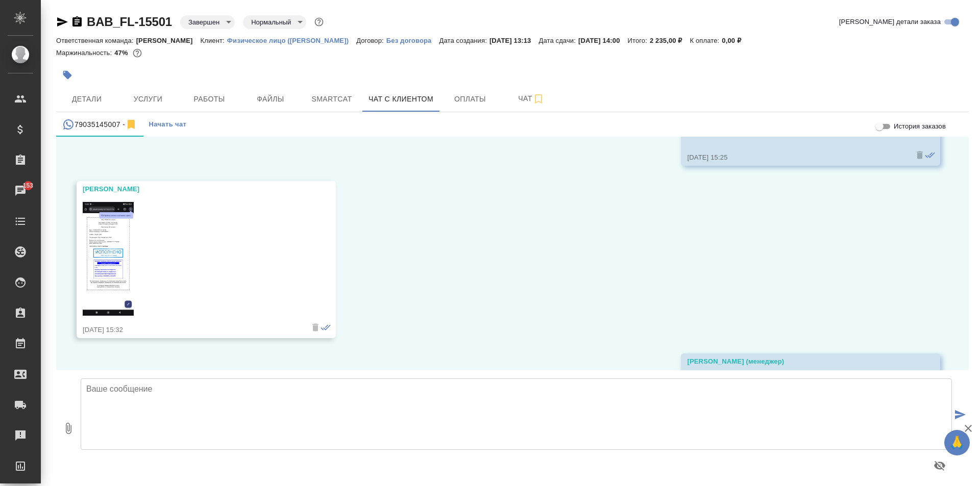
scroll to position [546, 0]
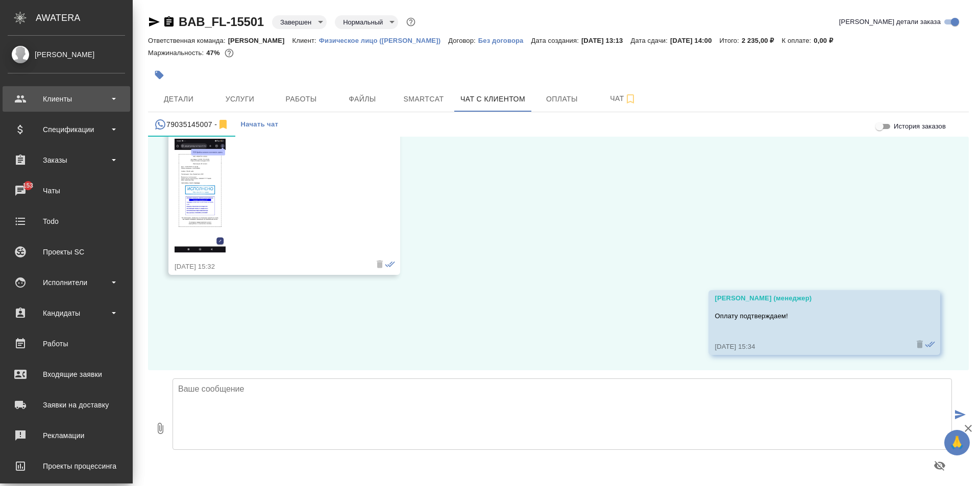
click at [45, 102] on div "Клиенты" at bounding box center [66, 98] width 117 height 15
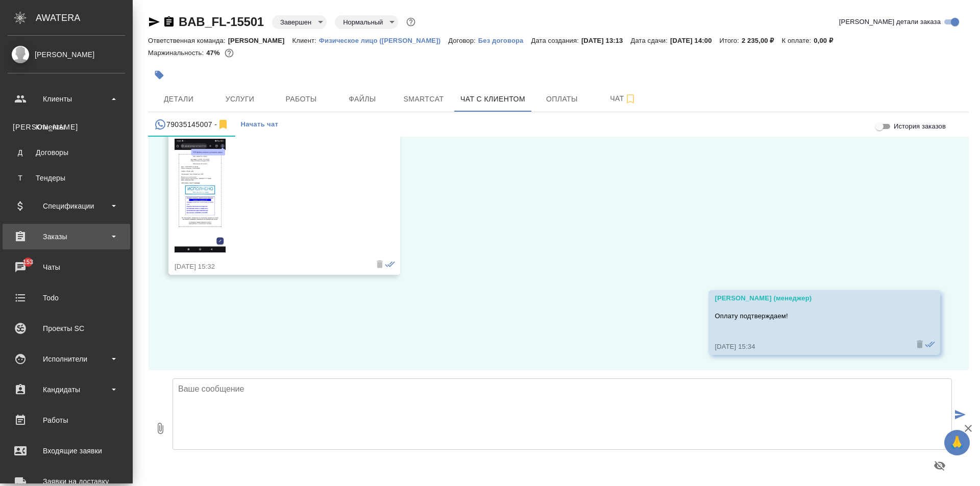
click at [59, 244] on div "Заказы" at bounding box center [66, 236] width 117 height 15
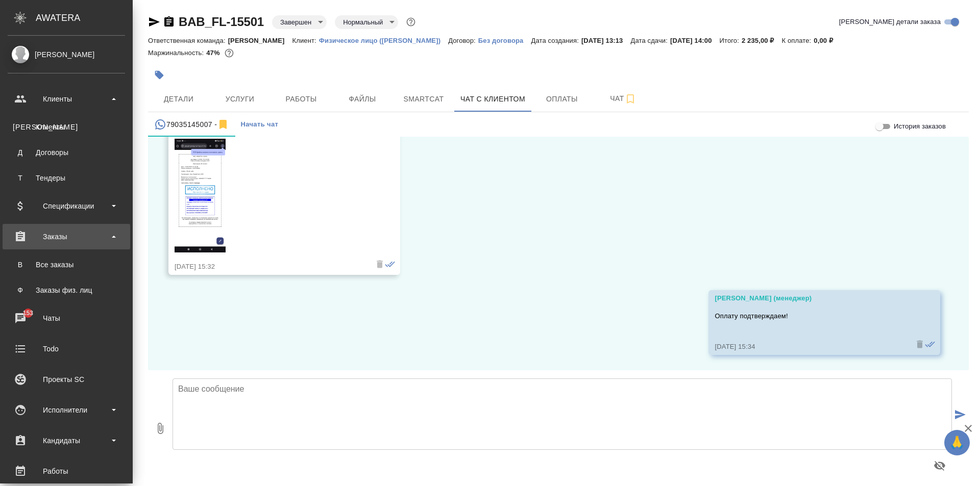
click at [59, 241] on div "Заказы" at bounding box center [66, 236] width 117 height 15
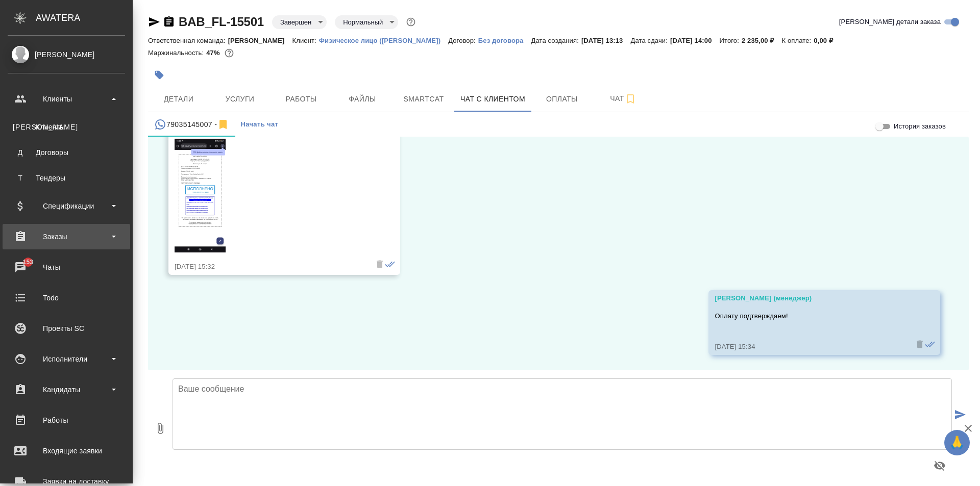
click at [60, 242] on div "Заказы" at bounding box center [66, 236] width 117 height 15
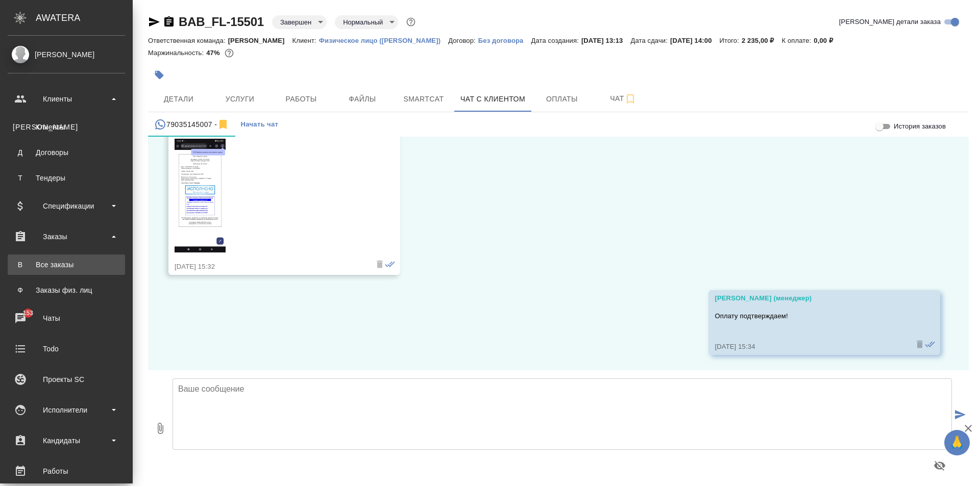
click at [63, 260] on div "Все заказы" at bounding box center [66, 265] width 107 height 10
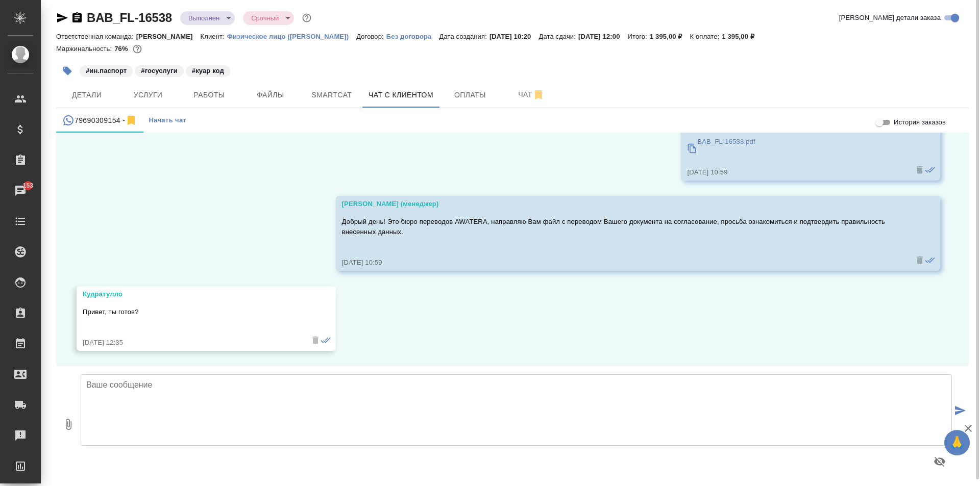
scroll to position [6, 0]
